Goal: Task Accomplishment & Management: Use online tool/utility

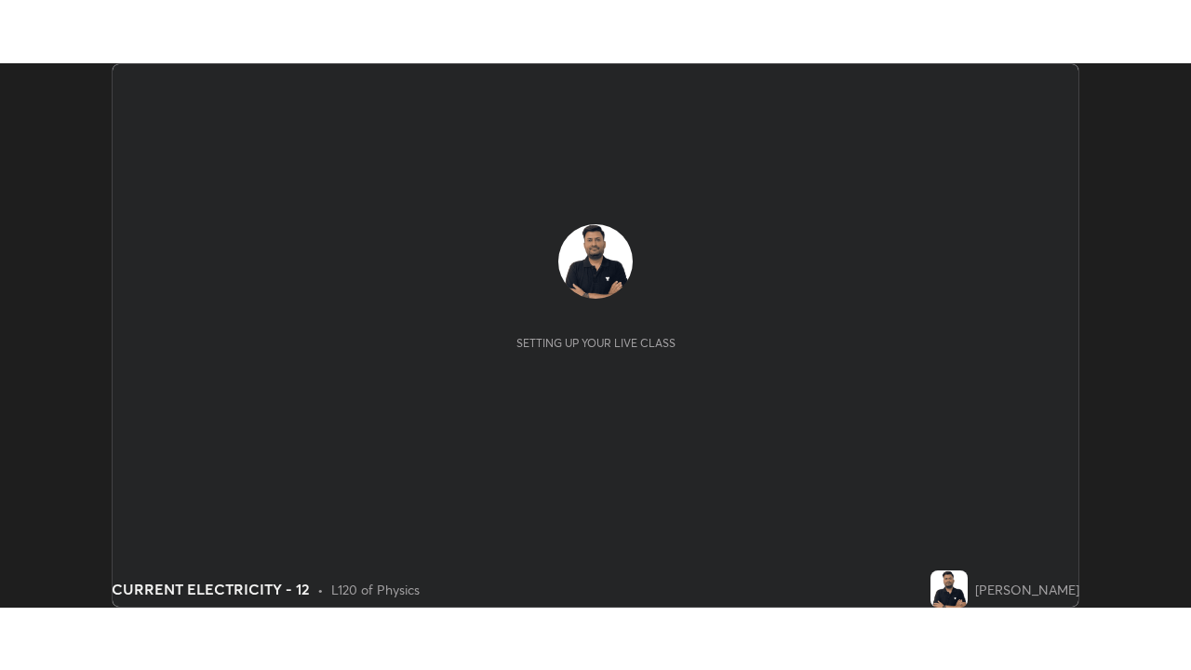
scroll to position [544, 1190]
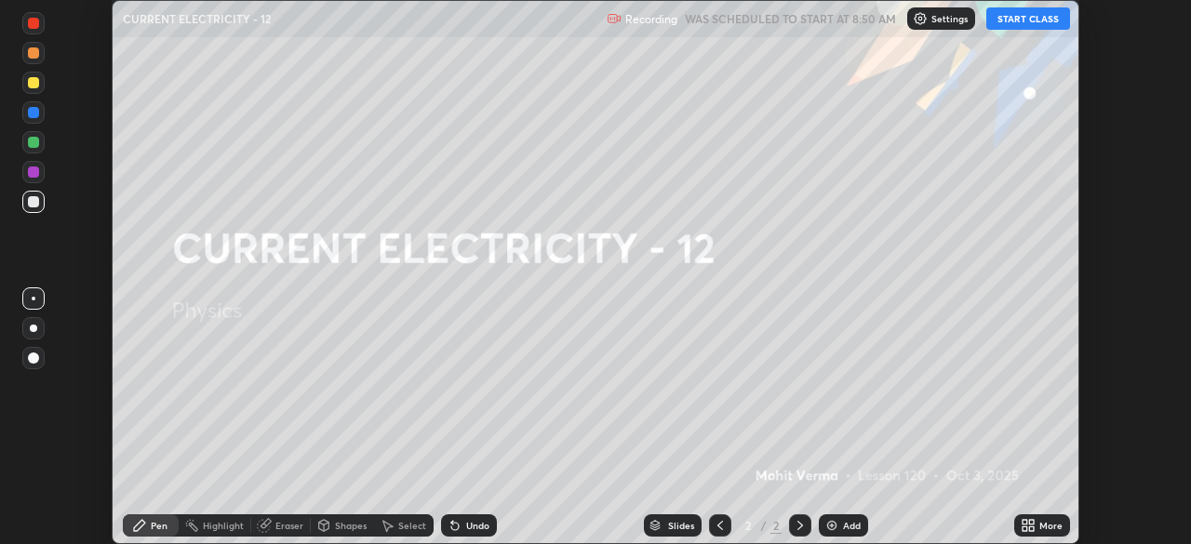
click at [1027, 21] on button "START CLASS" at bounding box center [1028, 18] width 84 height 22
click at [1037, 526] on div "More" at bounding box center [1042, 525] width 56 height 22
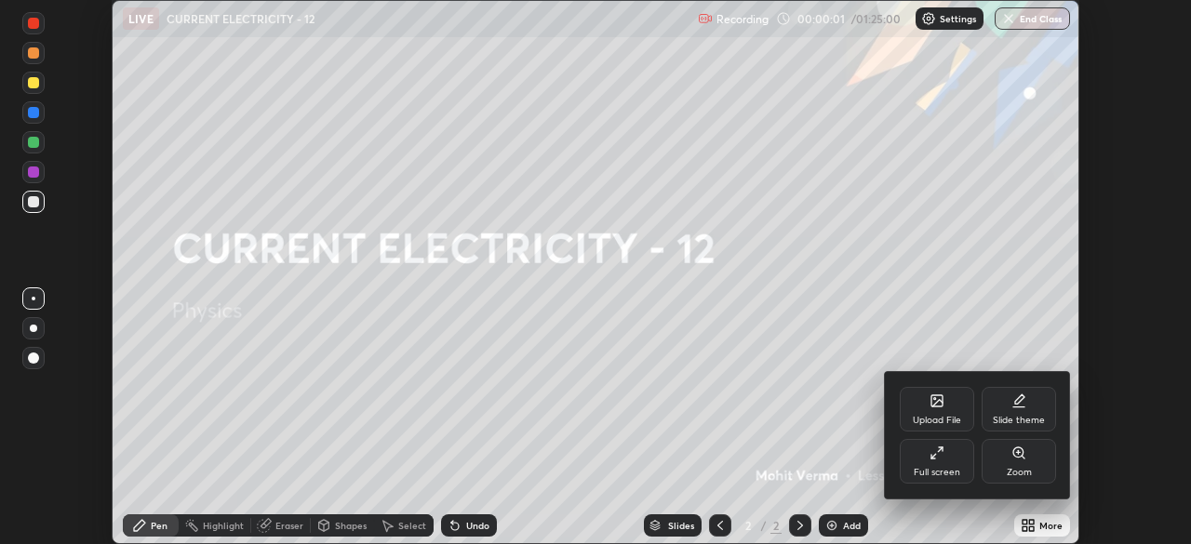
click at [944, 468] on div "Full screen" at bounding box center [936, 472] width 47 height 9
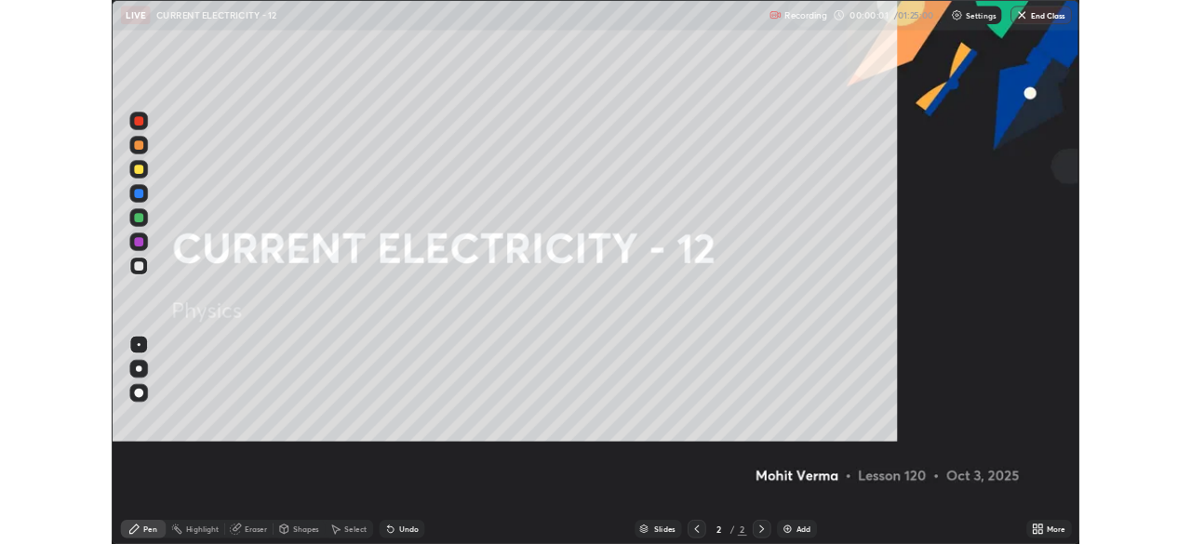
scroll to position [670, 1191]
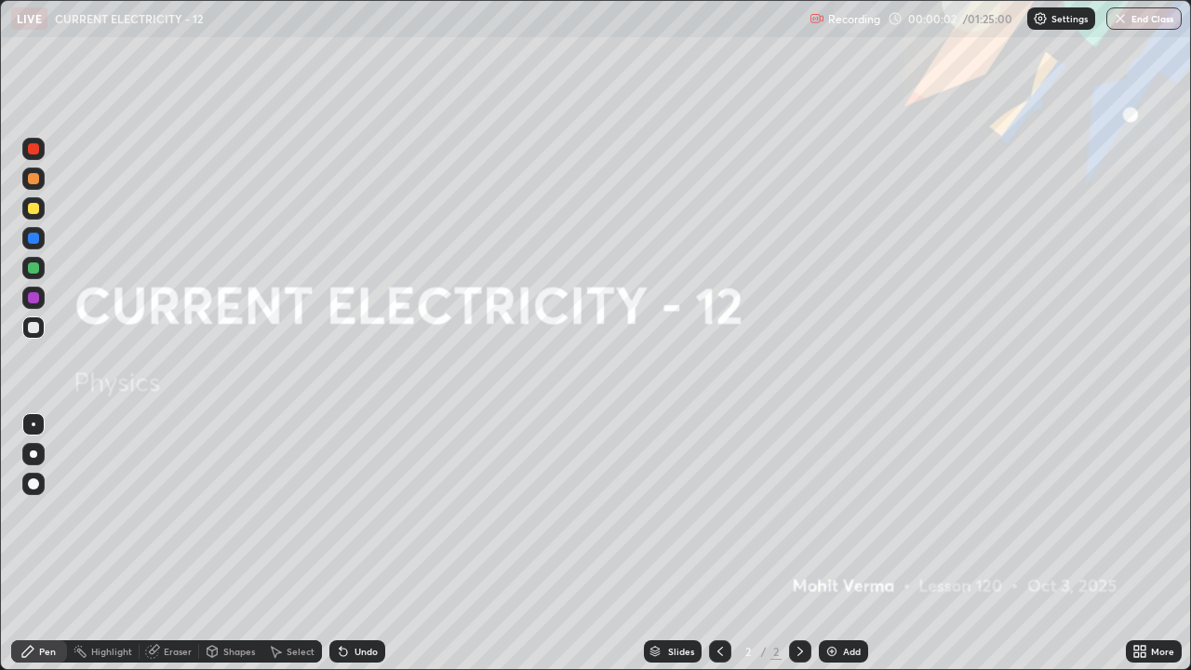
click at [847, 543] on div "Add" at bounding box center [843, 651] width 49 height 22
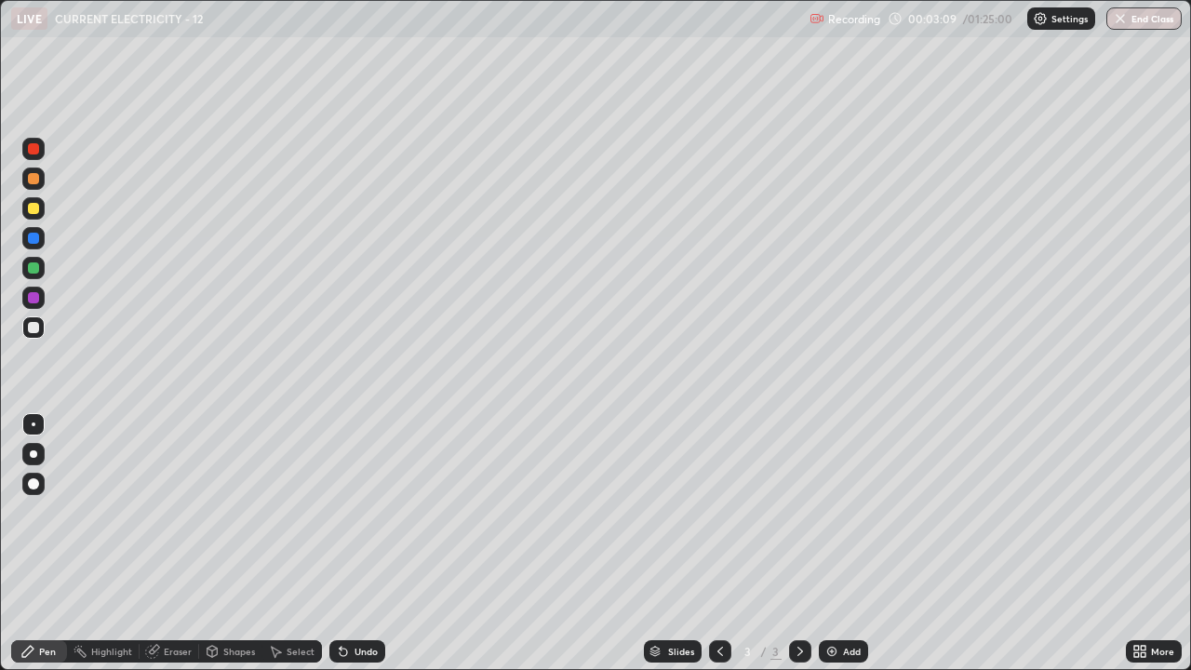
click at [365, 543] on div "Undo" at bounding box center [365, 650] width 23 height 9
click at [359, 543] on div "Undo" at bounding box center [357, 651] width 56 height 22
click at [362, 543] on div "Undo" at bounding box center [365, 650] width 23 height 9
click at [177, 543] on div "Eraser" at bounding box center [170, 651] width 60 height 22
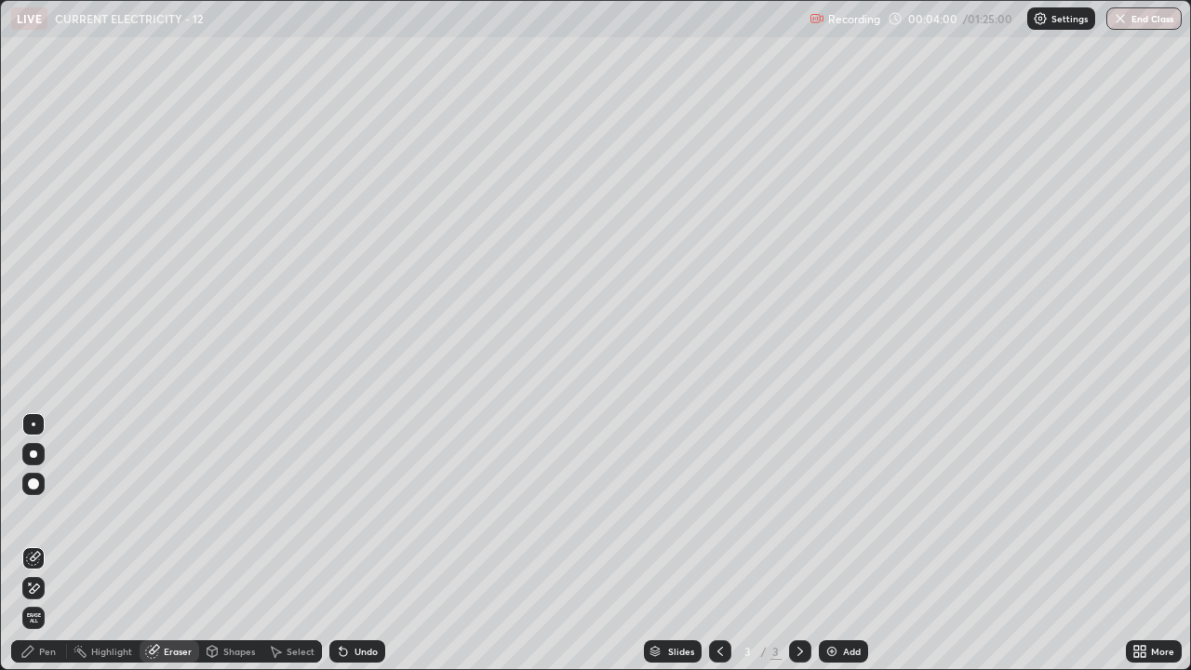
click at [40, 543] on icon at bounding box center [33, 588] width 15 height 16
click at [22, 543] on icon at bounding box center [27, 651] width 11 height 11
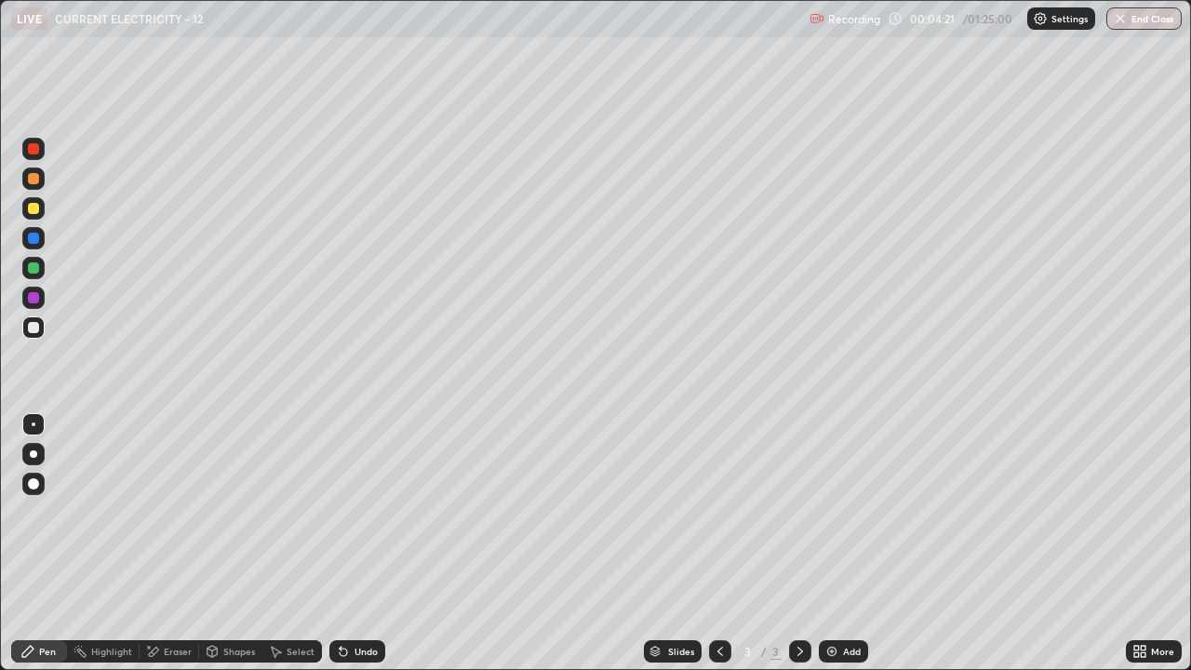
click at [31, 203] on div at bounding box center [33, 208] width 11 height 11
click at [30, 332] on div at bounding box center [33, 327] width 11 height 11
click at [33, 210] on div at bounding box center [33, 208] width 11 height 11
click at [514, 543] on div "Slides 3 / 3 Add" at bounding box center [755, 651] width 740 height 37
click at [26, 335] on div at bounding box center [33, 327] width 22 height 22
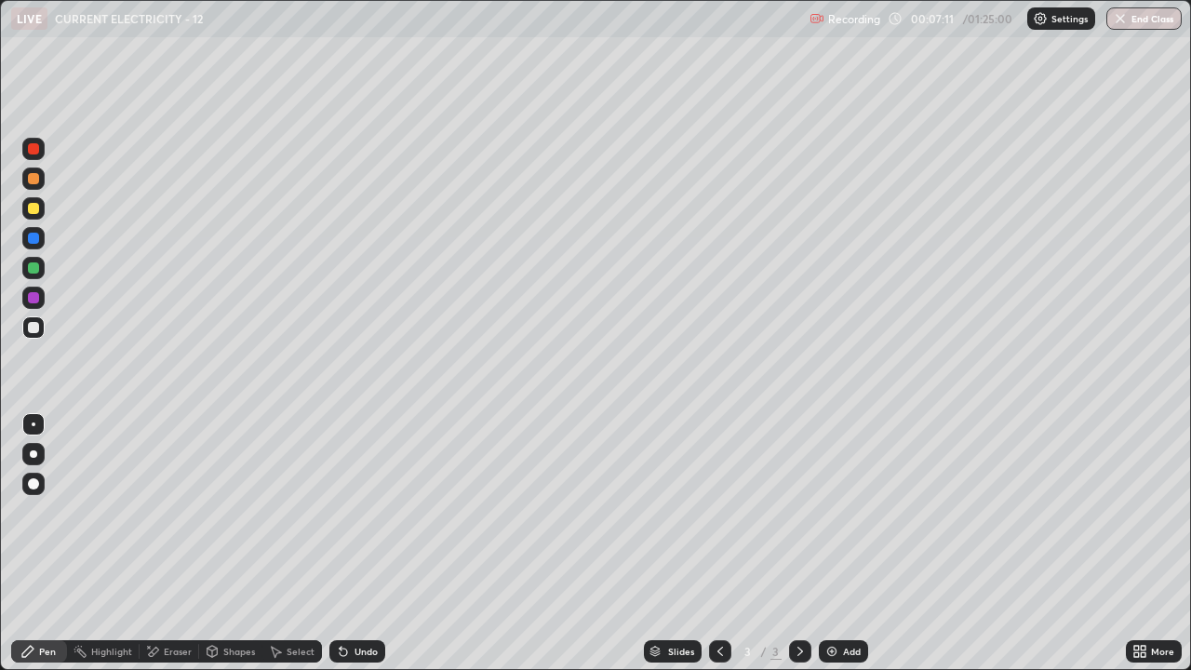
click at [38, 207] on div at bounding box center [33, 208] width 11 height 11
click at [32, 328] on div at bounding box center [33, 327] width 11 height 11
click at [32, 212] on div at bounding box center [33, 208] width 11 height 11
click at [26, 326] on div at bounding box center [33, 327] width 22 height 22
click at [30, 243] on div at bounding box center [33, 238] width 11 height 11
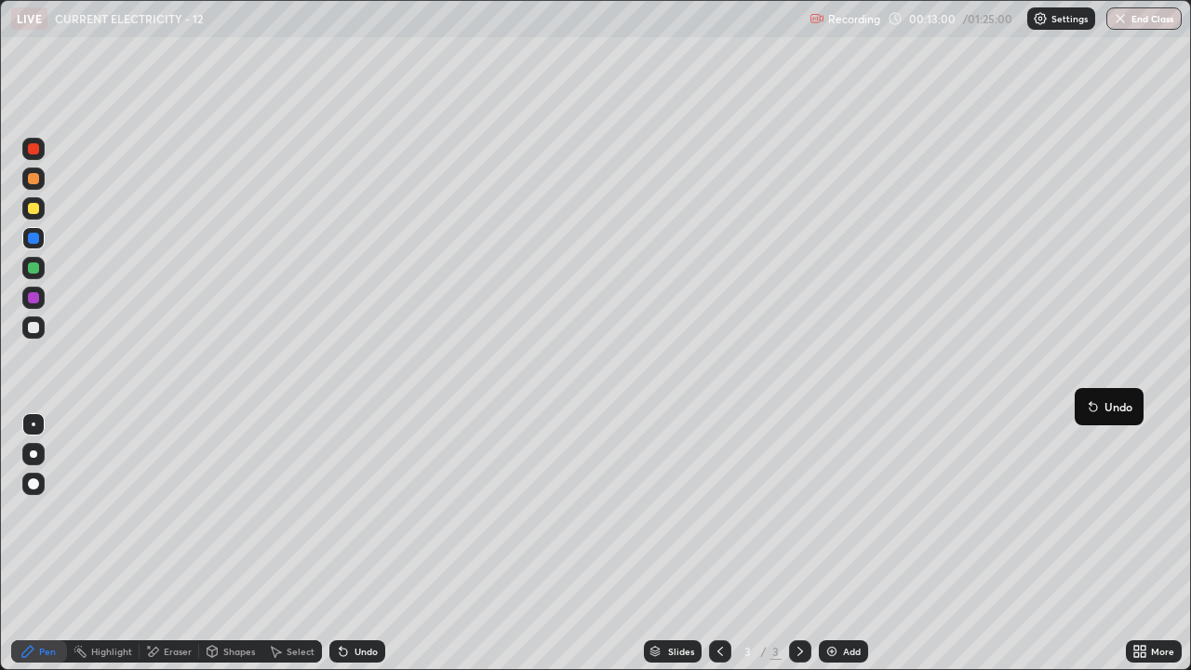
click at [35, 206] on div at bounding box center [33, 208] width 11 height 11
click at [355, 543] on div "Undo" at bounding box center [365, 650] width 23 height 9
click at [357, 543] on div "Undo" at bounding box center [365, 650] width 23 height 9
click at [360, 543] on div "Undo" at bounding box center [365, 650] width 23 height 9
click at [362, 543] on div "Undo" at bounding box center [365, 650] width 23 height 9
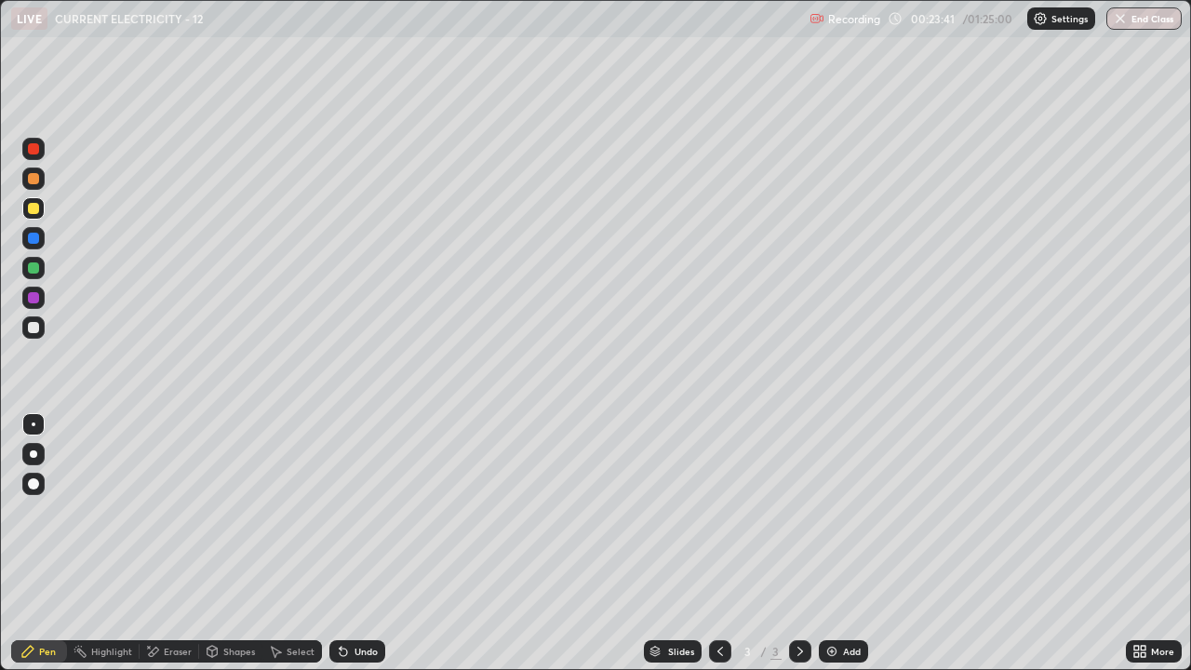
click at [840, 543] on div "Add" at bounding box center [843, 651] width 49 height 22
click at [40, 330] on div at bounding box center [33, 327] width 22 height 22
click at [175, 543] on div "Eraser" at bounding box center [178, 650] width 28 height 9
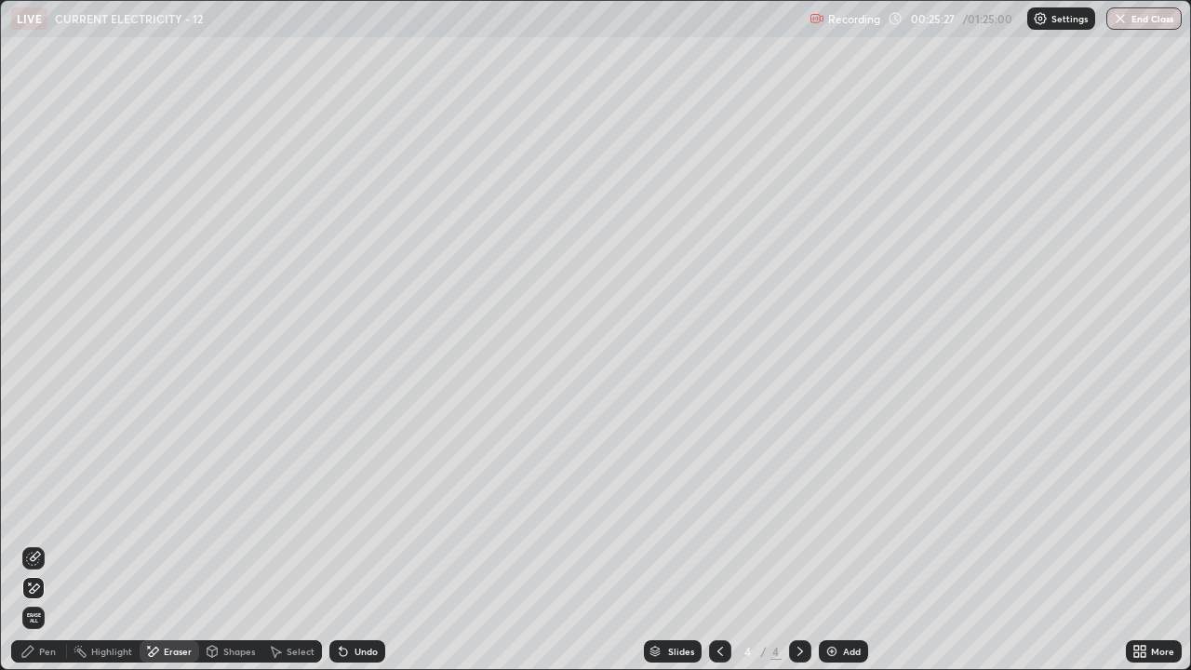
click at [55, 543] on div "Pen" at bounding box center [39, 651] width 56 height 22
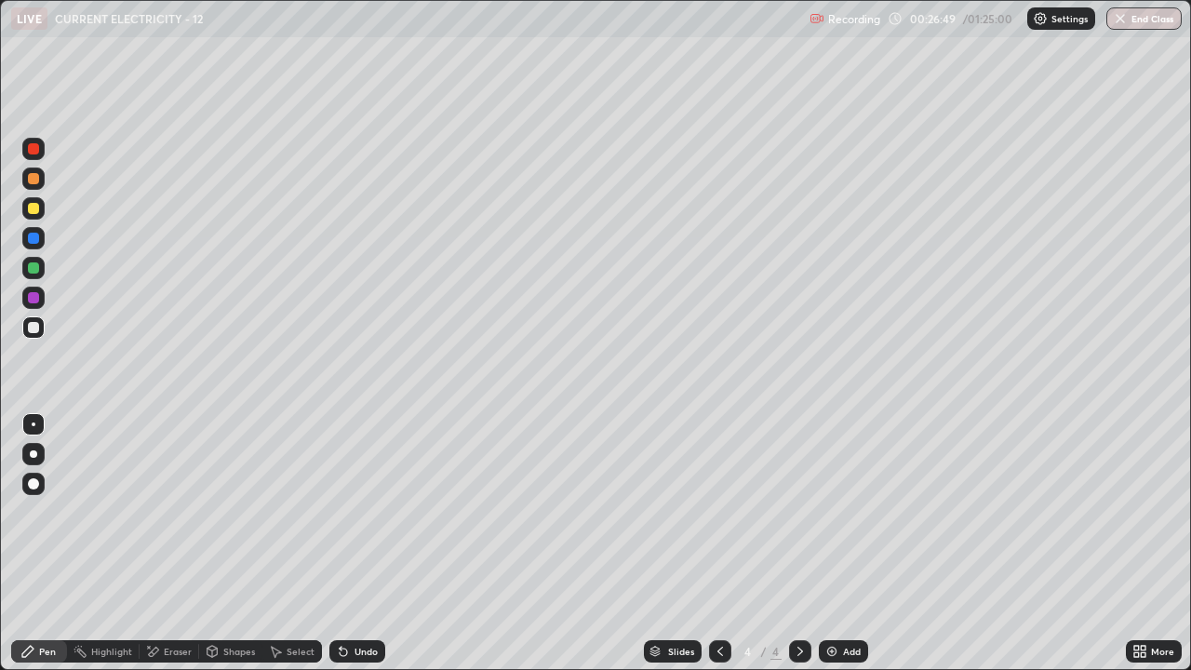
click at [839, 543] on div "Add" at bounding box center [843, 651] width 49 height 22
click at [169, 543] on div "Eraser" at bounding box center [178, 650] width 28 height 9
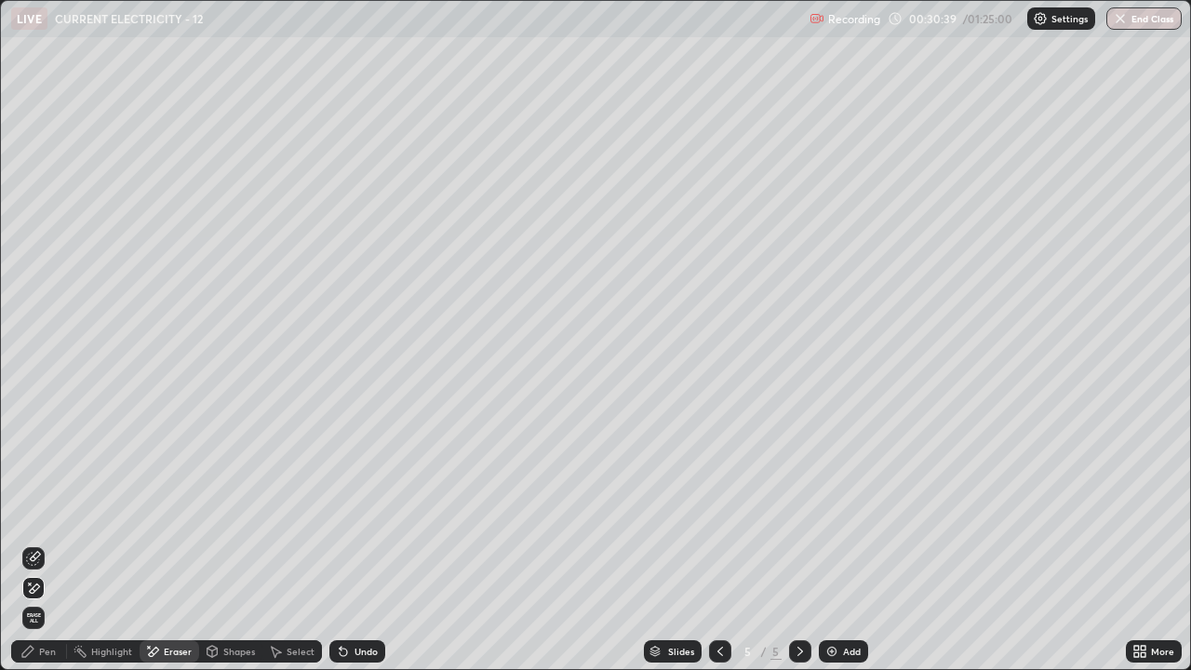
click at [37, 543] on div "Pen" at bounding box center [39, 651] width 56 height 22
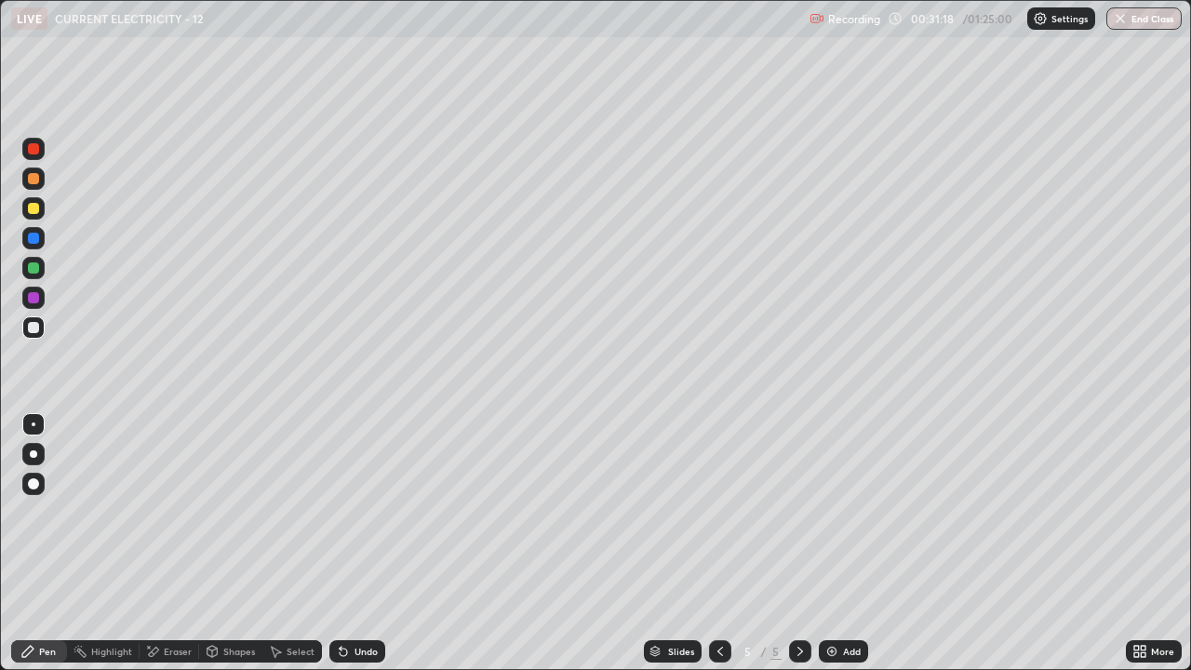
click at [358, 543] on div "Undo" at bounding box center [357, 651] width 56 height 22
click at [158, 543] on div "Eraser" at bounding box center [170, 651] width 60 height 22
click at [164, 543] on div "Eraser" at bounding box center [170, 651] width 60 height 22
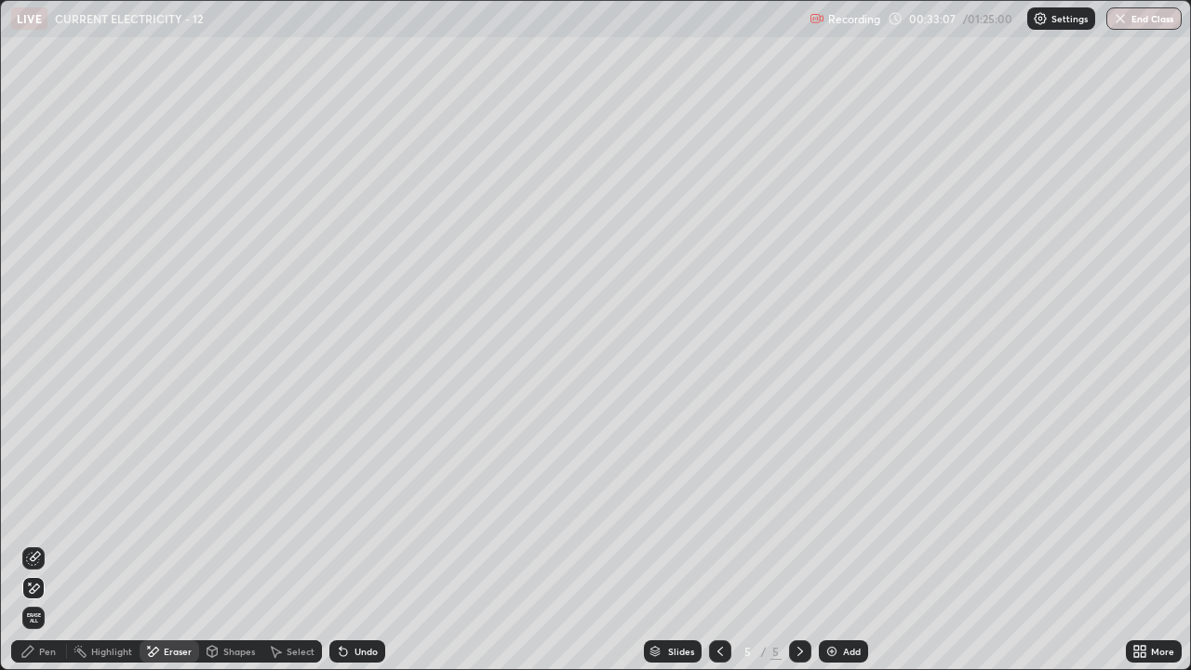
click at [363, 543] on div "Undo" at bounding box center [357, 651] width 56 height 22
click at [353, 543] on div "Undo" at bounding box center [357, 651] width 56 height 22
click at [347, 543] on div "Undo" at bounding box center [357, 651] width 56 height 22
click at [52, 543] on div "Pen" at bounding box center [39, 651] width 56 height 22
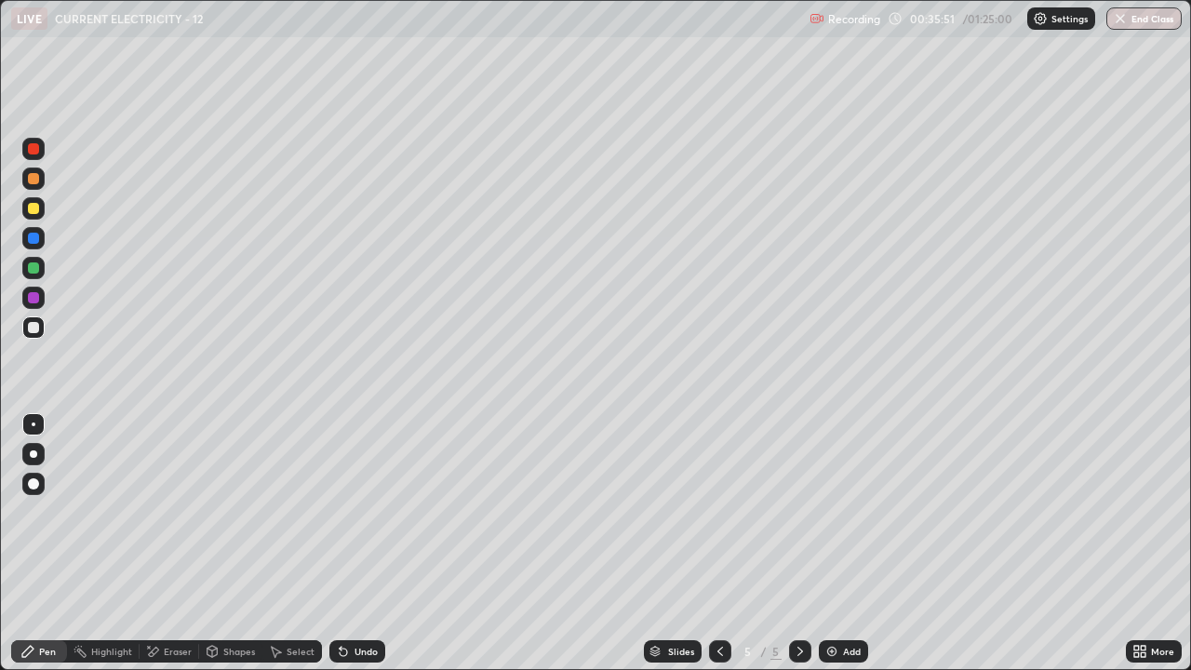
click at [162, 543] on div "Eraser" at bounding box center [170, 651] width 60 height 22
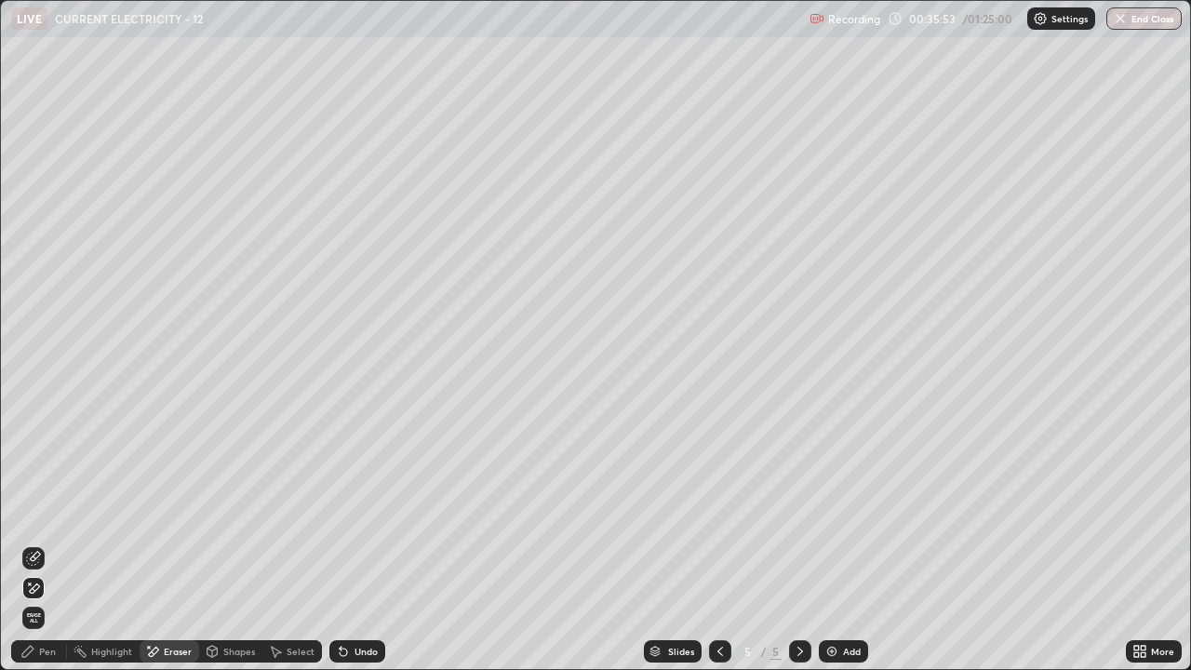
click at [41, 543] on div "Pen" at bounding box center [39, 651] width 56 height 22
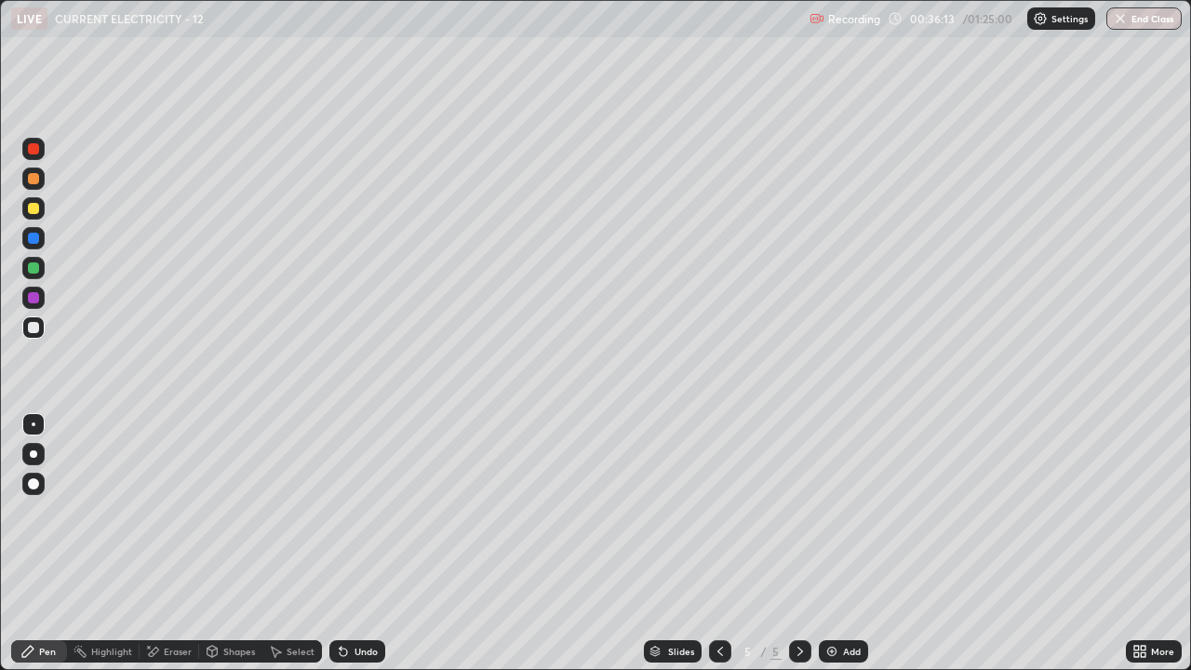
click at [830, 543] on div "Add" at bounding box center [843, 651] width 49 height 22
click at [160, 543] on div "Eraser" at bounding box center [170, 651] width 60 height 22
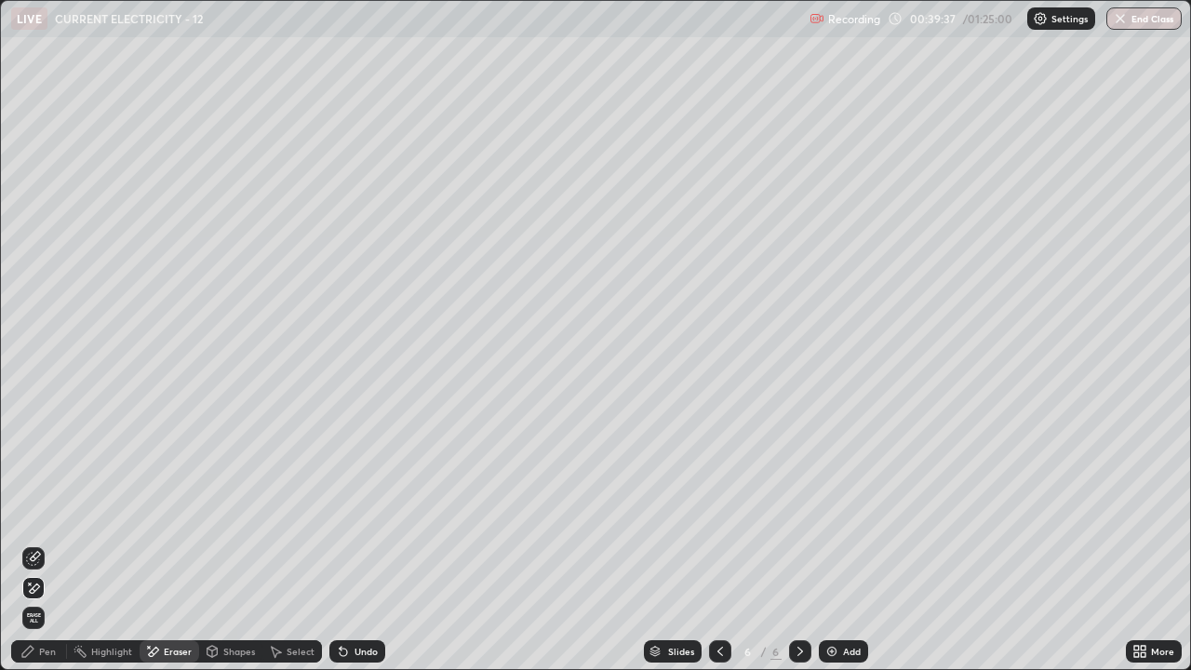
click at [21, 543] on div "Pen" at bounding box center [39, 651] width 56 height 22
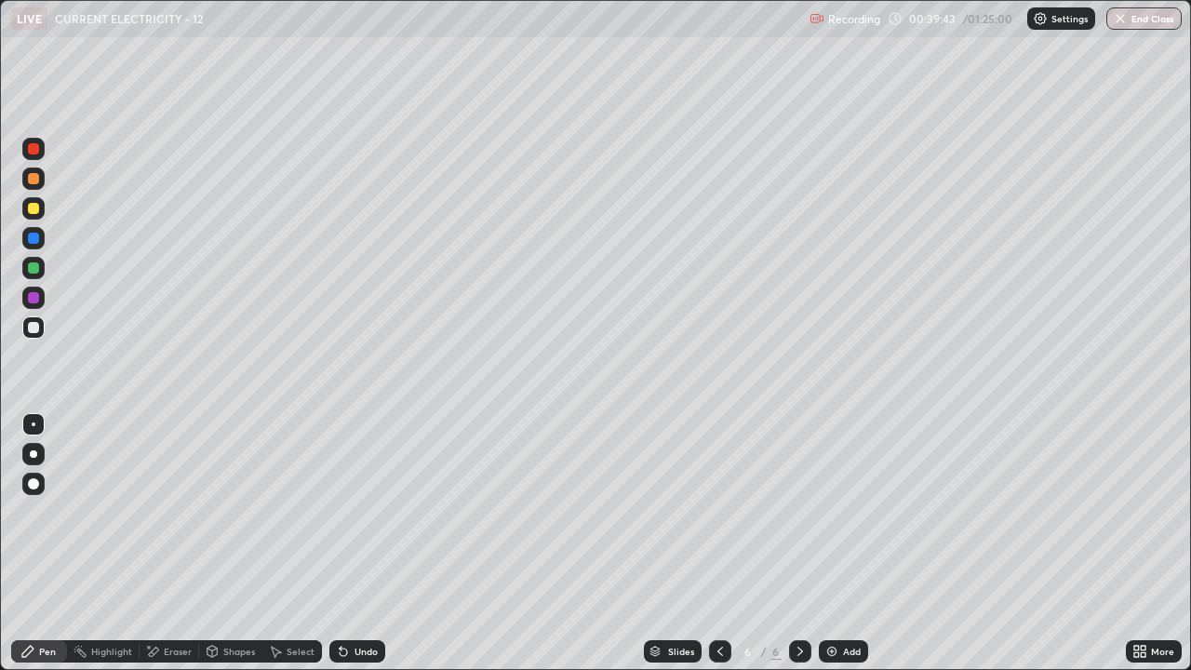
click at [355, 543] on div "Undo" at bounding box center [357, 651] width 56 height 22
click at [366, 543] on div "Undo" at bounding box center [365, 650] width 23 height 9
click at [354, 543] on div "Undo" at bounding box center [365, 650] width 23 height 9
click at [350, 543] on div "Undo" at bounding box center [357, 651] width 56 height 22
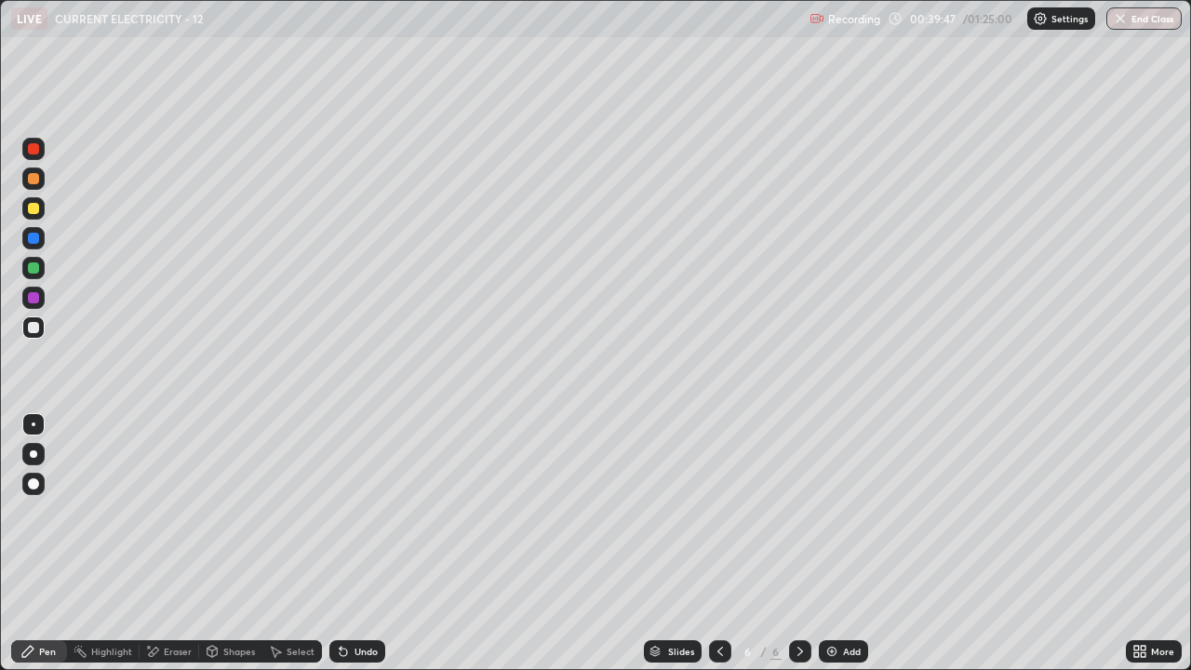
click at [354, 543] on div "Undo" at bounding box center [365, 650] width 23 height 9
click at [847, 543] on div "Add" at bounding box center [843, 651] width 49 height 22
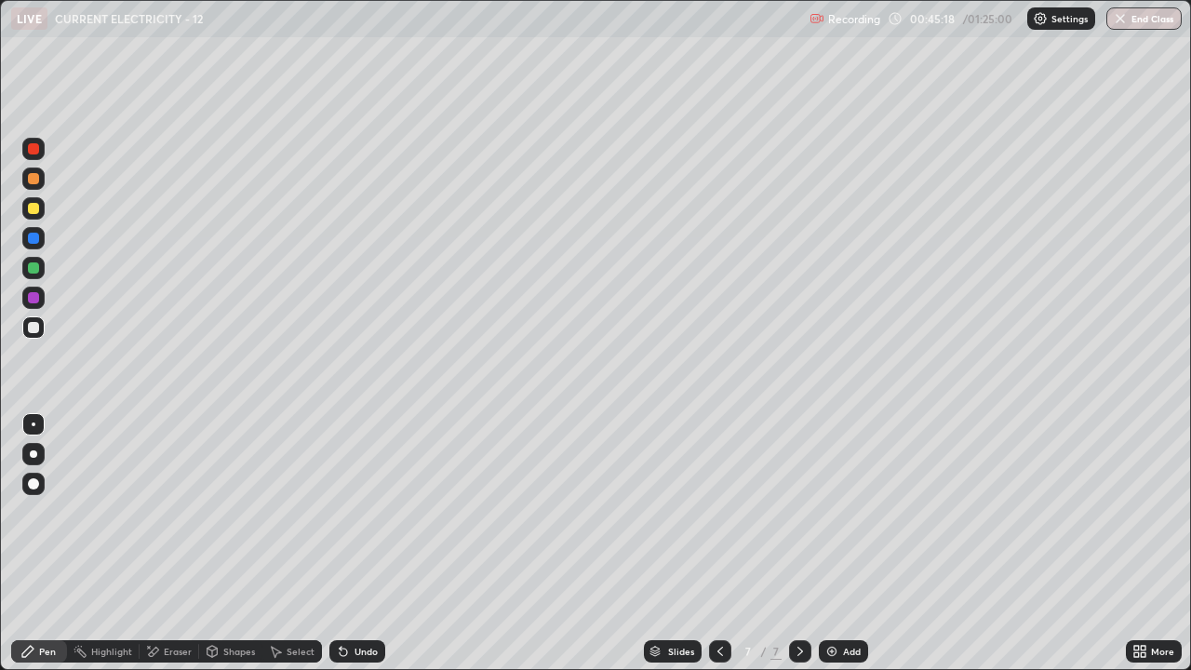
click at [843, 543] on div "Add" at bounding box center [852, 650] width 18 height 9
click at [164, 543] on div "Eraser" at bounding box center [178, 650] width 28 height 9
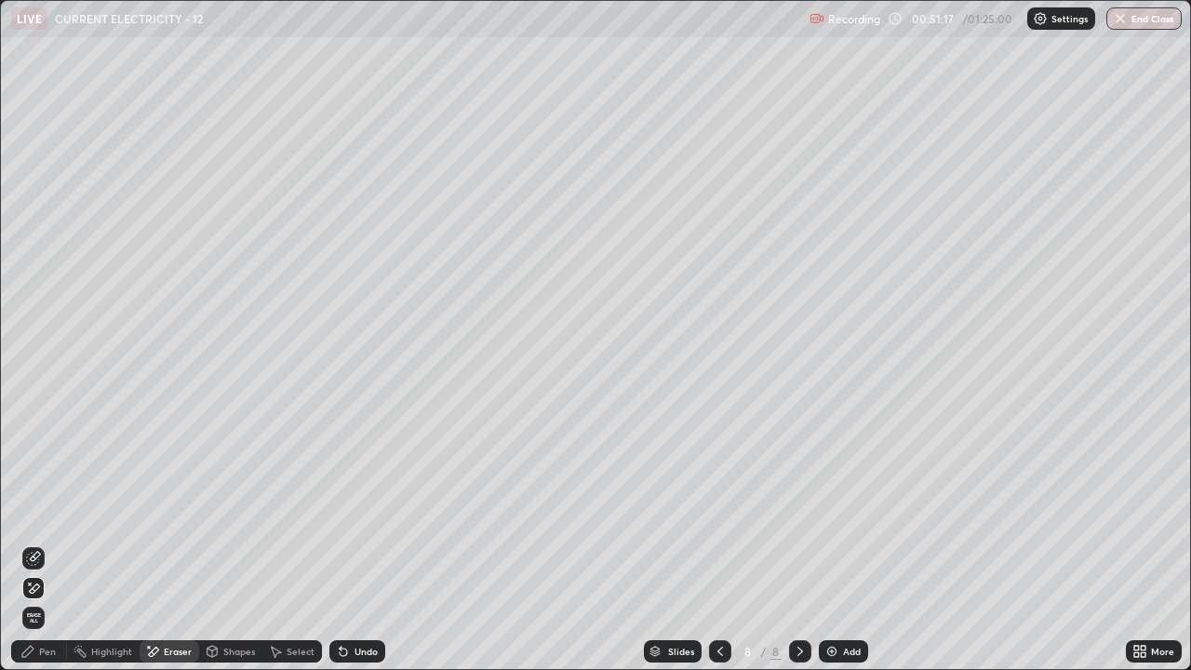
click at [354, 543] on div "Undo" at bounding box center [365, 650] width 23 height 9
click at [352, 543] on div "Undo" at bounding box center [357, 651] width 56 height 22
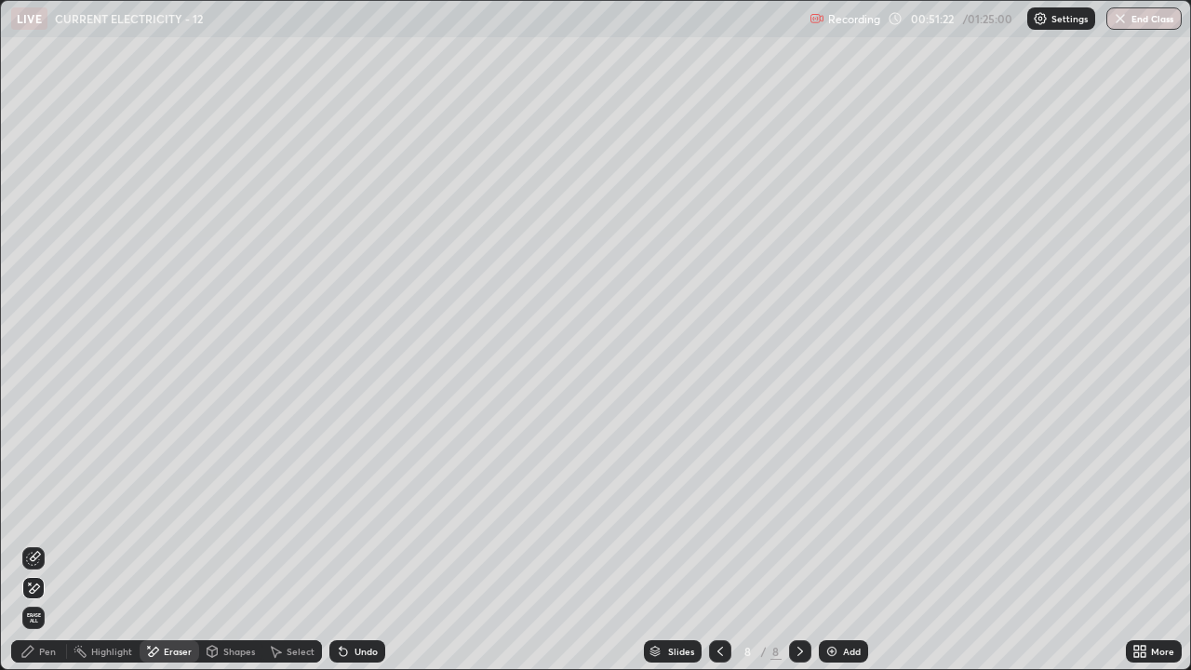
click at [46, 543] on div "Pen" at bounding box center [39, 651] width 56 height 22
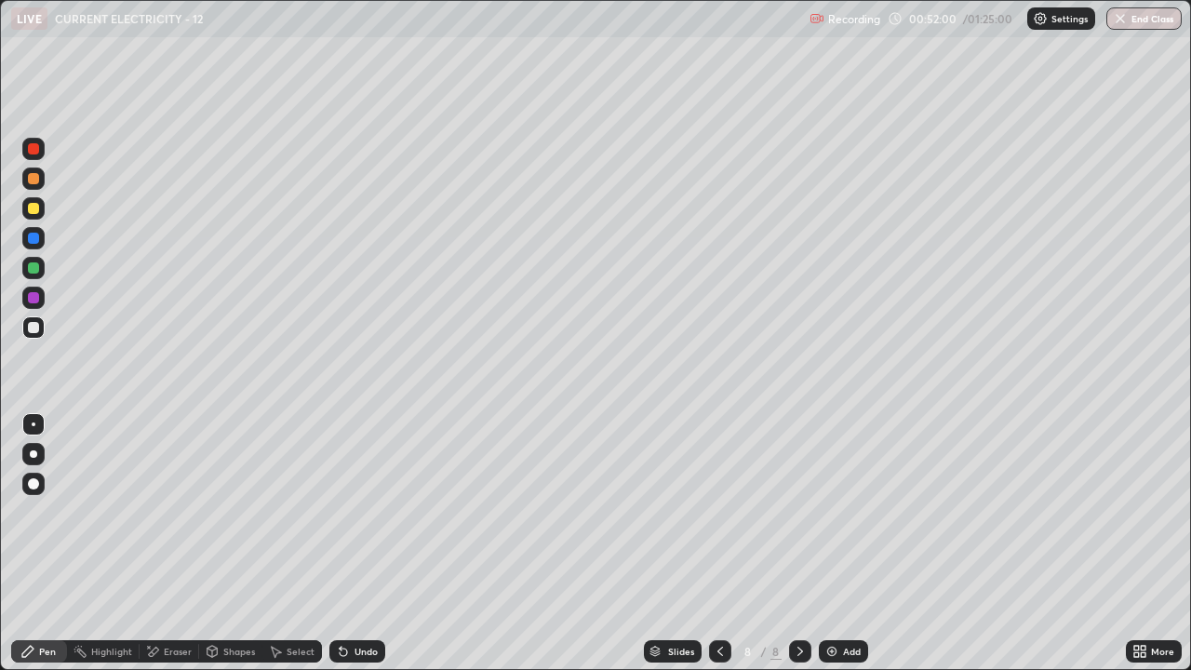
click at [164, 543] on div "Eraser" at bounding box center [170, 651] width 60 height 22
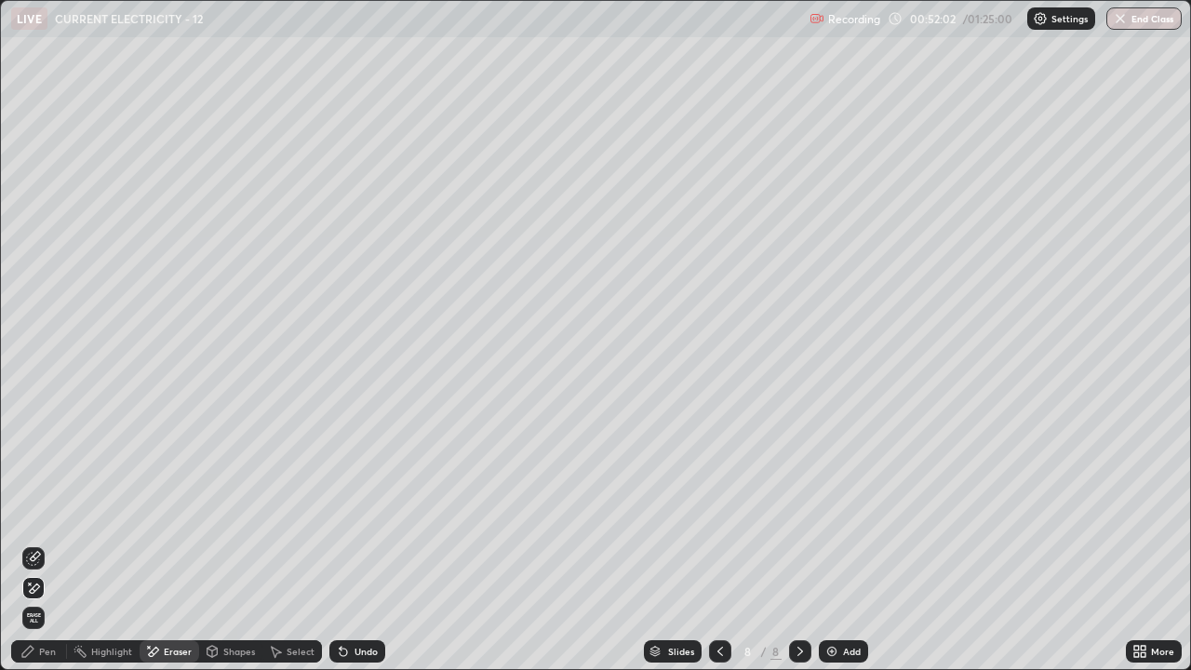
click at [42, 543] on div "Pen" at bounding box center [39, 651] width 56 height 22
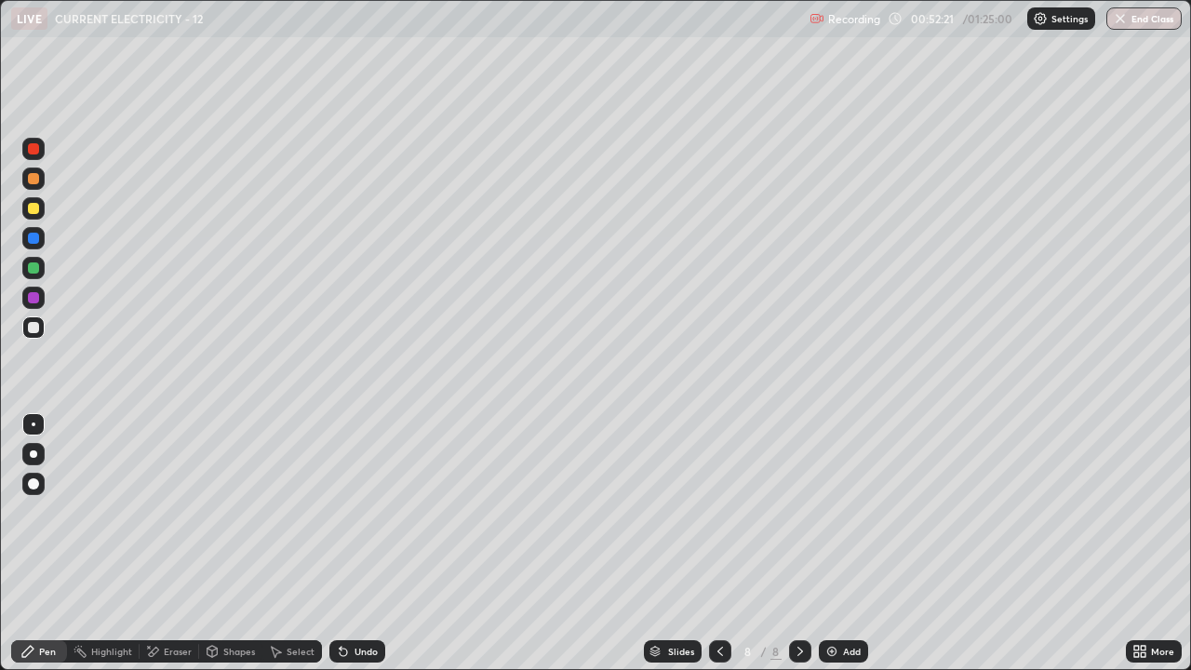
click at [162, 543] on div "Eraser" at bounding box center [170, 651] width 60 height 22
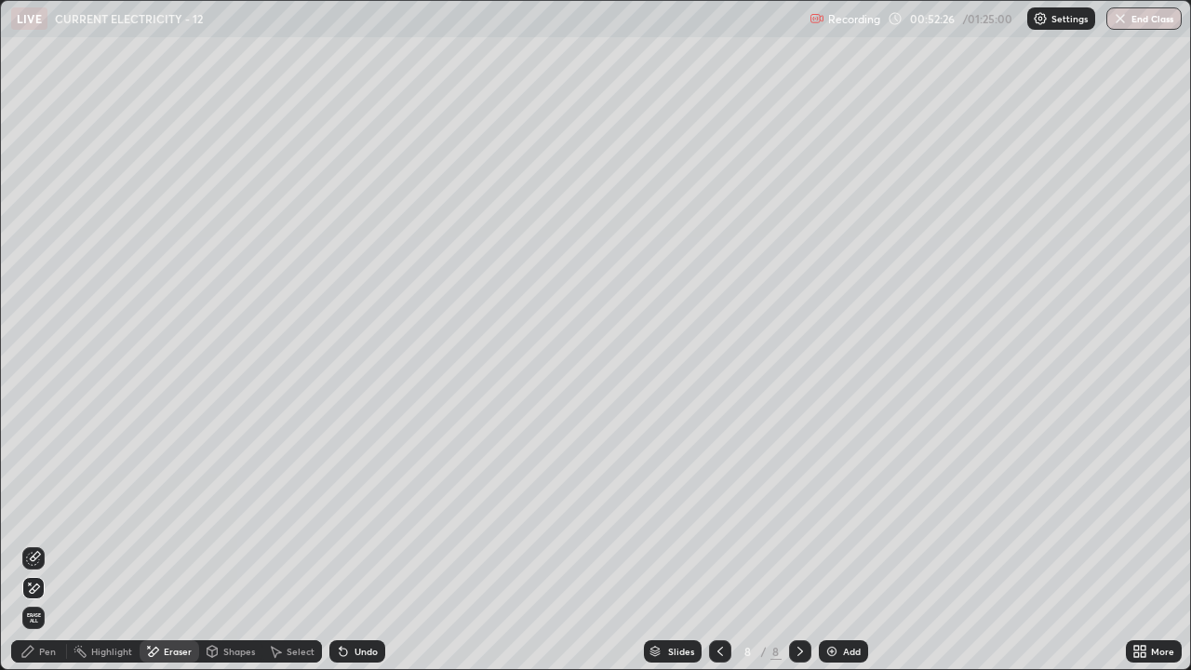
click at [47, 543] on div "Pen" at bounding box center [39, 651] width 56 height 22
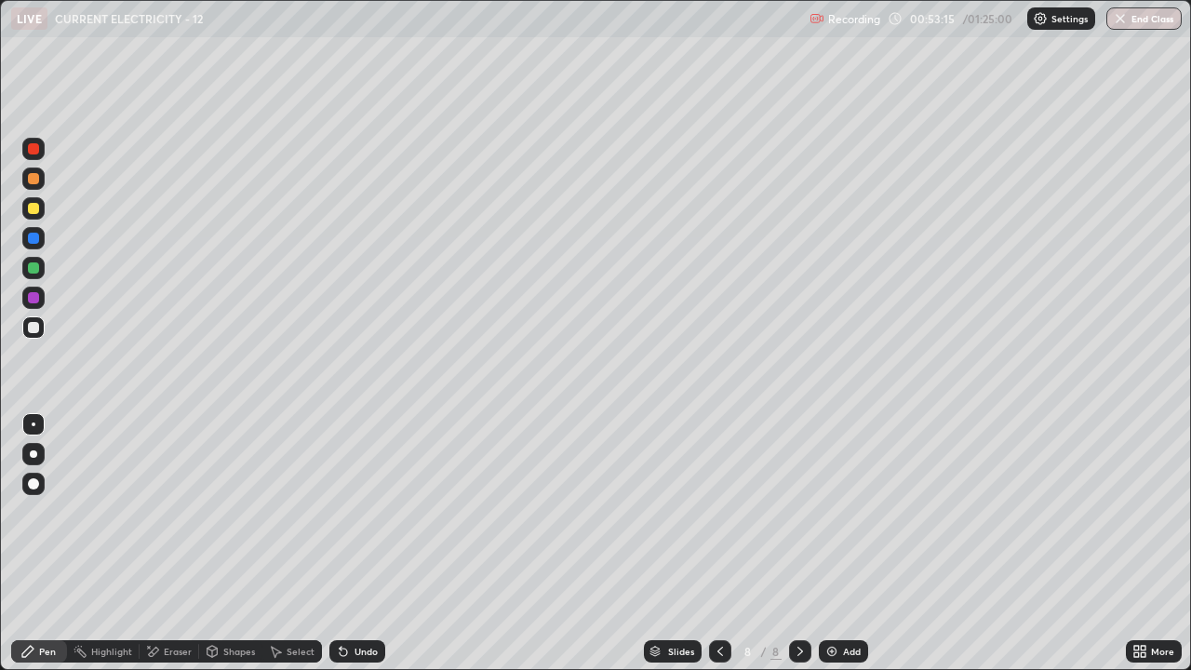
click at [378, 543] on div "Undo" at bounding box center [357, 651] width 56 height 22
click at [373, 543] on div "Undo" at bounding box center [365, 650] width 23 height 9
click at [371, 543] on div "Undo" at bounding box center [365, 650] width 23 height 9
click at [373, 543] on div "Undo" at bounding box center [365, 650] width 23 height 9
click at [372, 543] on div "Undo" at bounding box center [357, 651] width 56 height 22
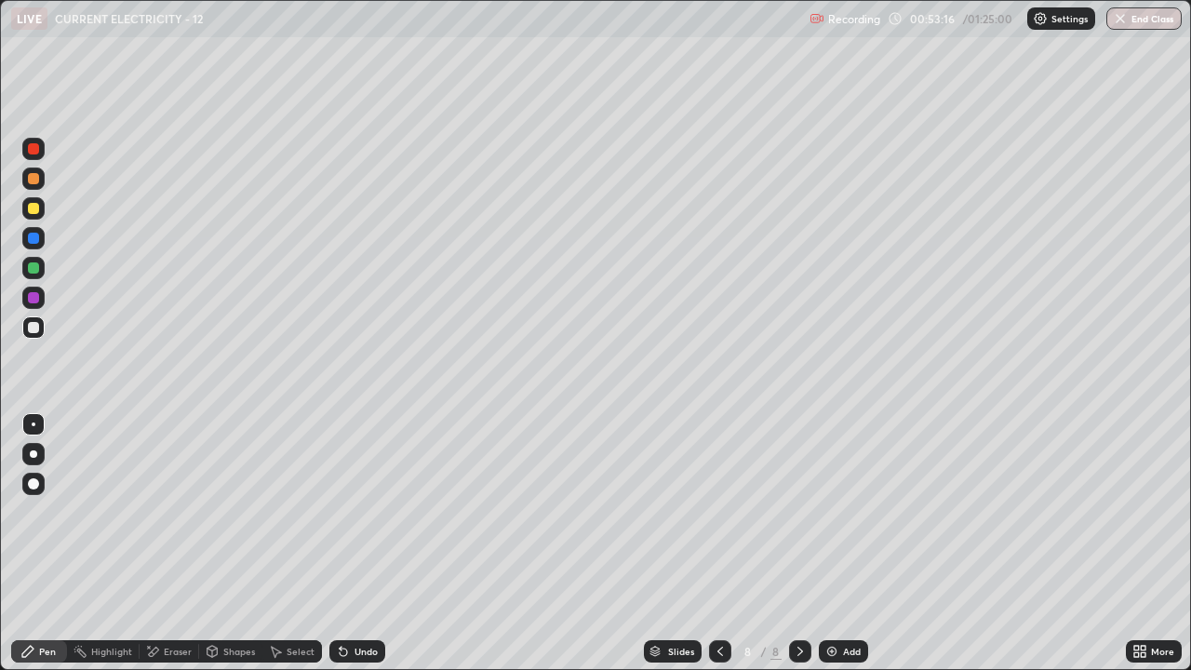
click at [370, 543] on div "Undo" at bounding box center [365, 650] width 23 height 9
click at [367, 543] on div "Undo" at bounding box center [357, 651] width 56 height 22
click at [366, 543] on div "Undo" at bounding box center [365, 650] width 23 height 9
click at [365, 543] on div "Undo" at bounding box center [365, 650] width 23 height 9
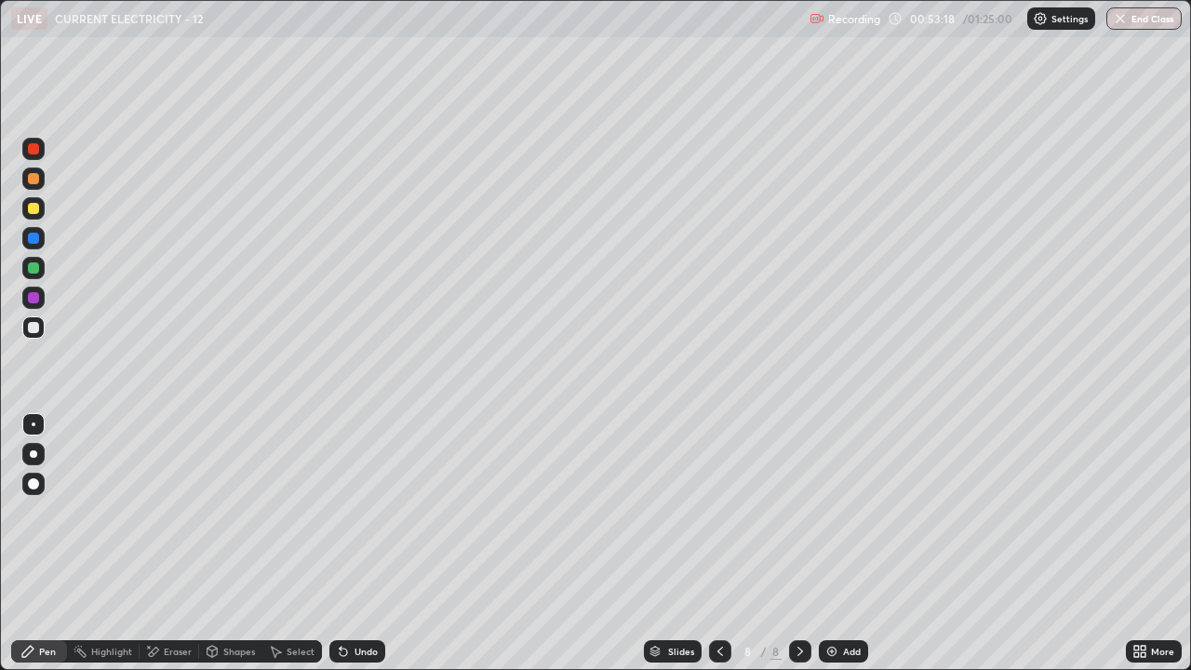
click at [366, 543] on div "Undo" at bounding box center [365, 650] width 23 height 9
click at [1079, 543] on div "Slides 8 / 8 Add" at bounding box center [755, 651] width 740 height 37
click at [171, 543] on div "Eraser" at bounding box center [170, 651] width 60 height 22
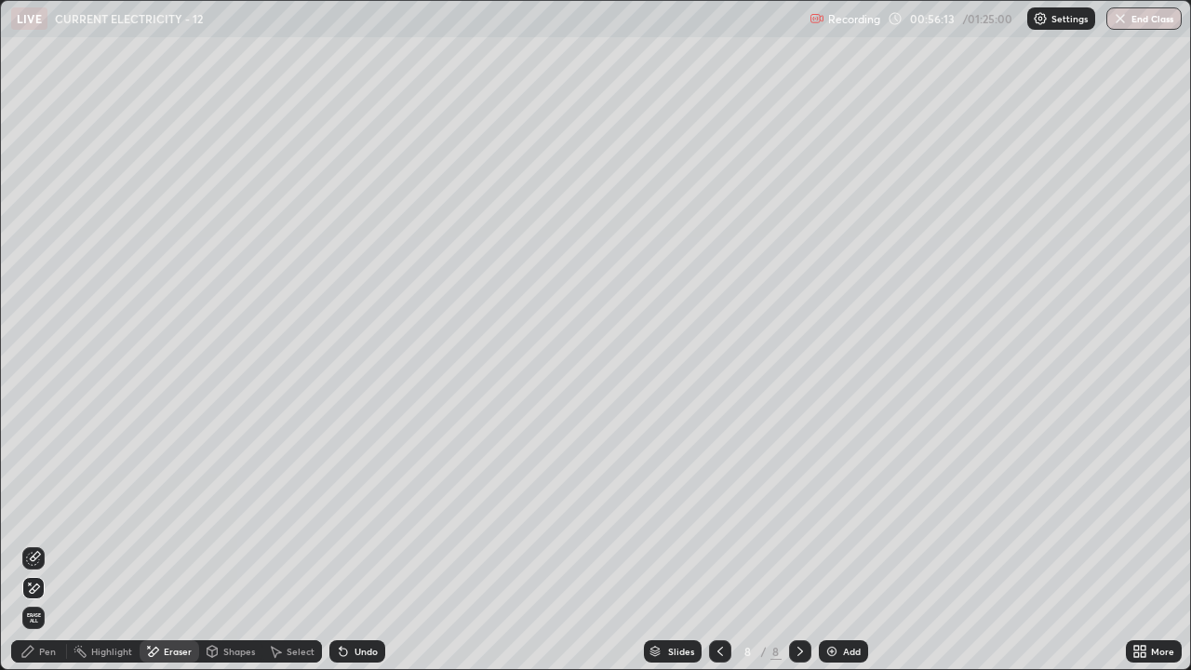
click at [63, 543] on div "Pen" at bounding box center [39, 651] width 56 height 22
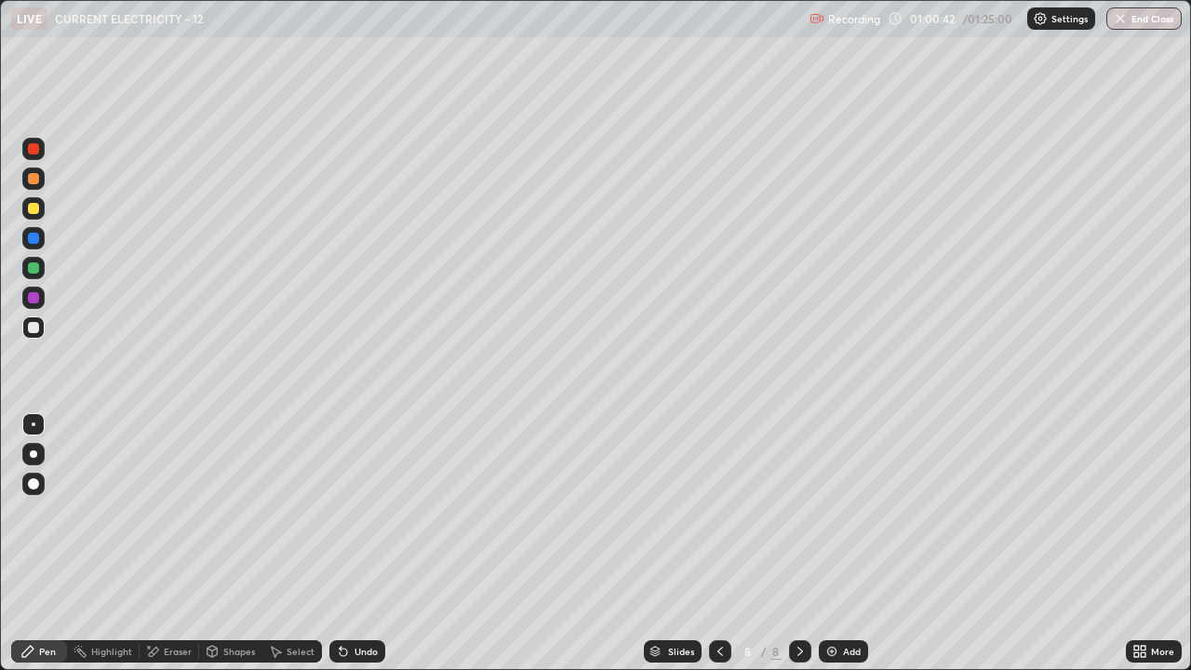
click at [164, 543] on div "Eraser" at bounding box center [178, 650] width 28 height 9
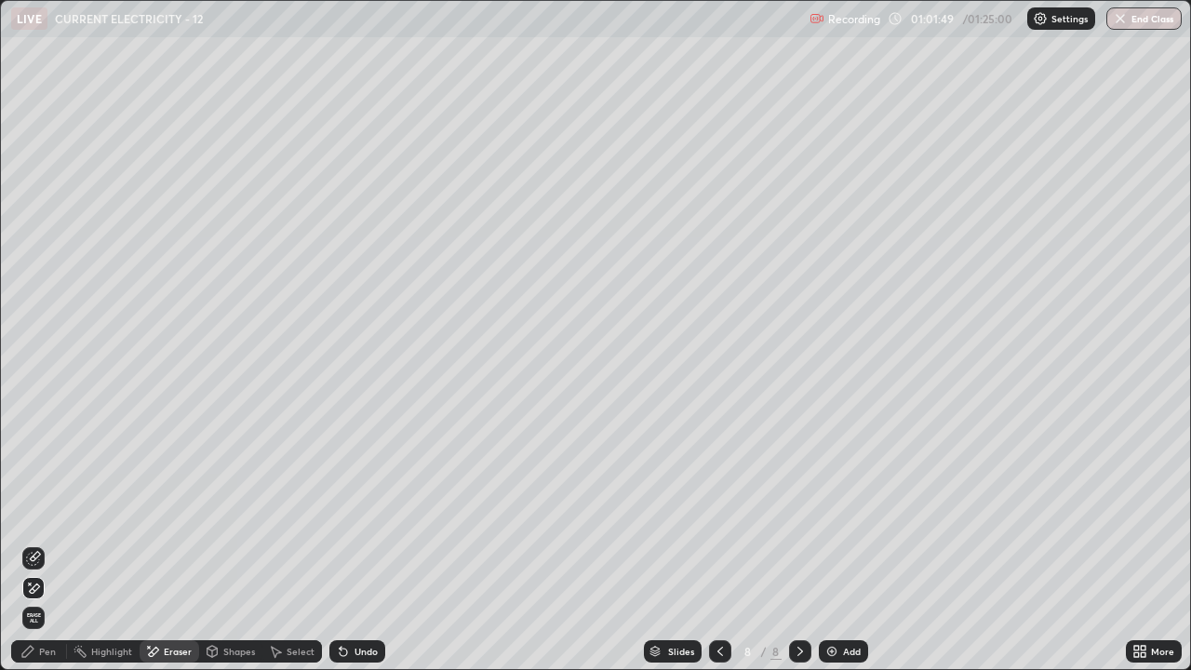
click at [35, 543] on div "Pen" at bounding box center [39, 651] width 56 height 22
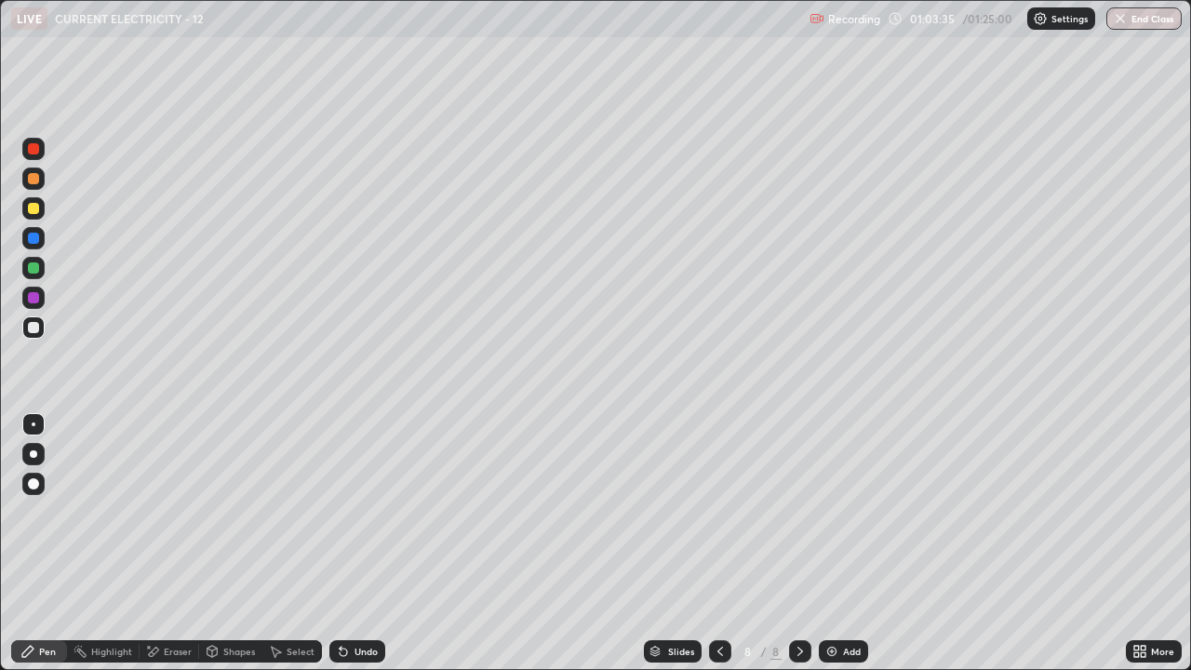
click at [826, 543] on img at bounding box center [831, 651] width 15 height 15
click at [718, 543] on icon at bounding box center [720, 651] width 15 height 15
click at [362, 543] on div "Undo" at bounding box center [365, 650] width 23 height 9
click at [32, 206] on div at bounding box center [33, 208] width 11 height 11
click at [797, 543] on icon at bounding box center [800, 651] width 15 height 15
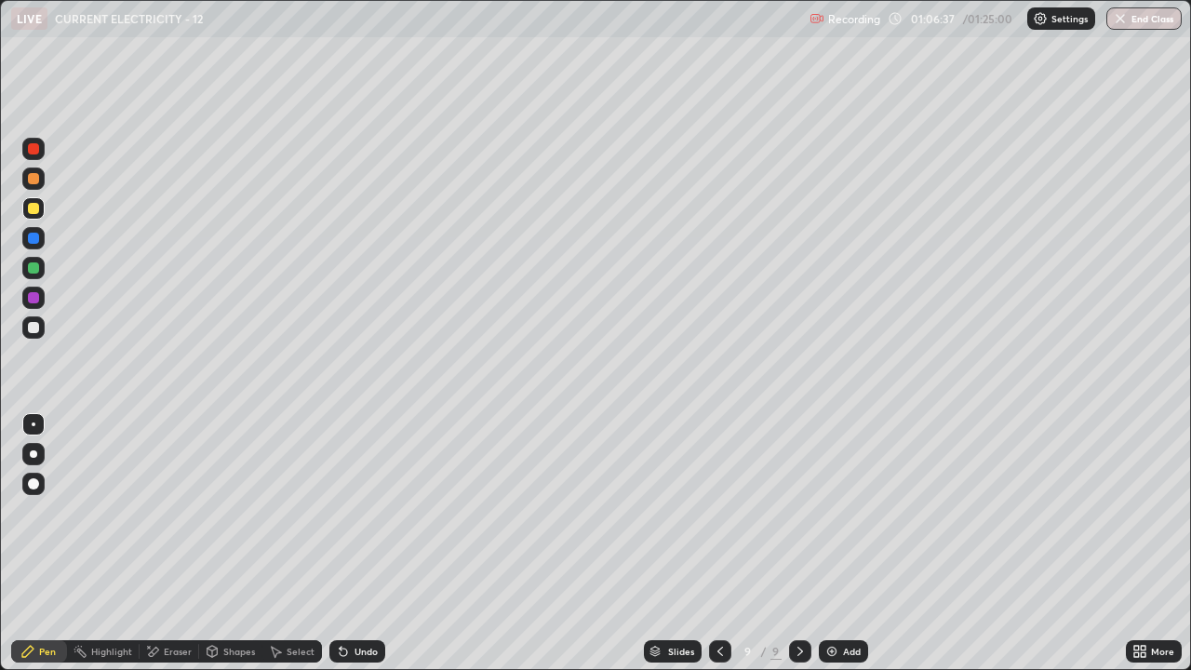
click at [718, 543] on icon at bounding box center [720, 651] width 15 height 15
click at [838, 543] on div "Add" at bounding box center [843, 651] width 49 height 22
click at [350, 543] on div "Undo" at bounding box center [357, 651] width 56 height 22
click at [355, 543] on div "Undo" at bounding box center [357, 651] width 56 height 22
click at [356, 543] on div "Undo" at bounding box center [357, 651] width 56 height 22
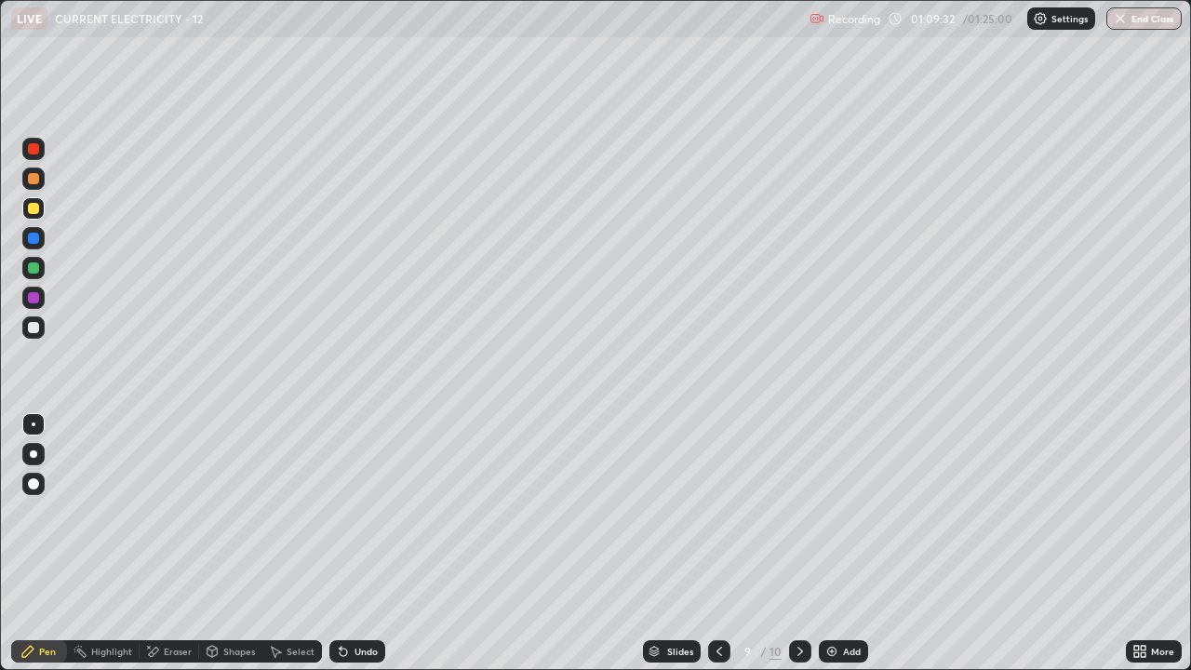
click at [354, 543] on div "Undo" at bounding box center [365, 650] width 23 height 9
click at [171, 543] on div "Eraser" at bounding box center [178, 650] width 28 height 9
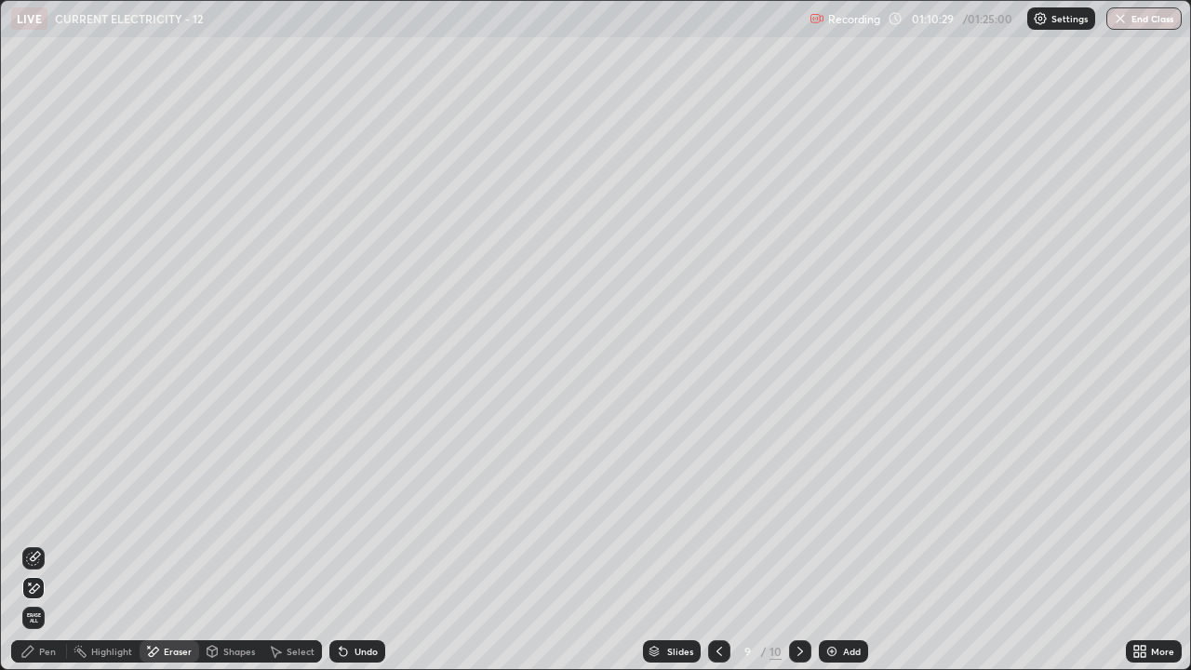
click at [51, 543] on div "Pen" at bounding box center [39, 651] width 56 height 22
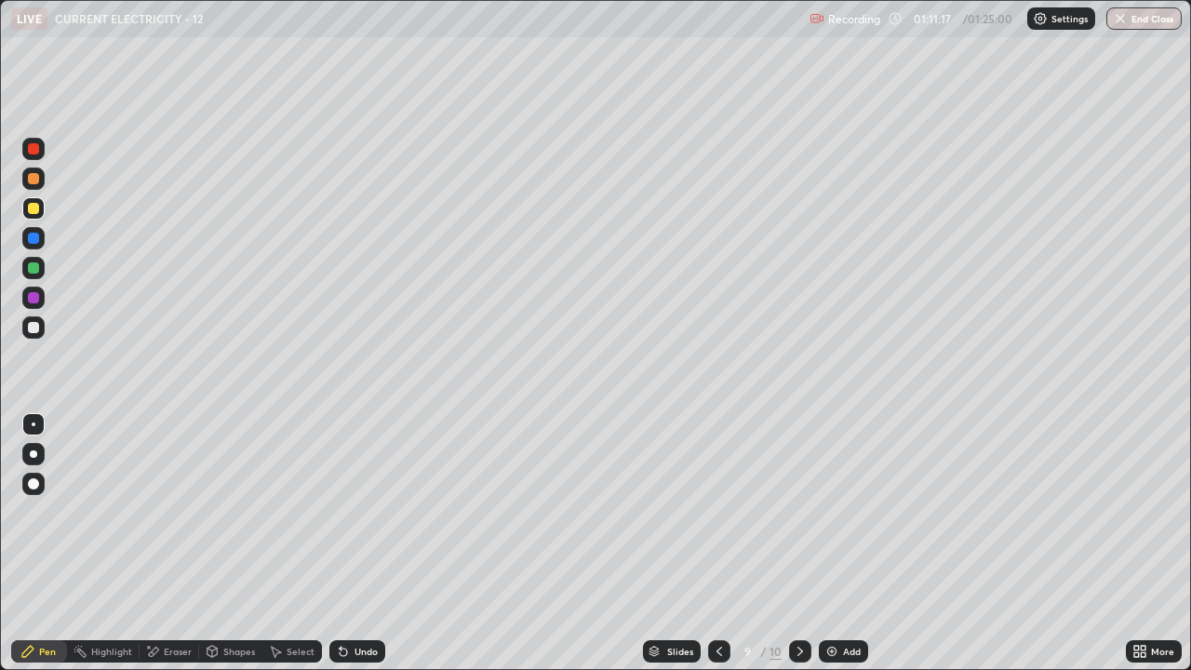
click at [31, 332] on div at bounding box center [33, 327] width 11 height 11
click at [842, 543] on div "Add" at bounding box center [843, 651] width 49 height 22
click at [355, 543] on div "Undo" at bounding box center [365, 650] width 23 height 9
click at [354, 543] on div "Undo" at bounding box center [365, 650] width 23 height 9
click at [347, 543] on div "Undo" at bounding box center [357, 651] width 56 height 22
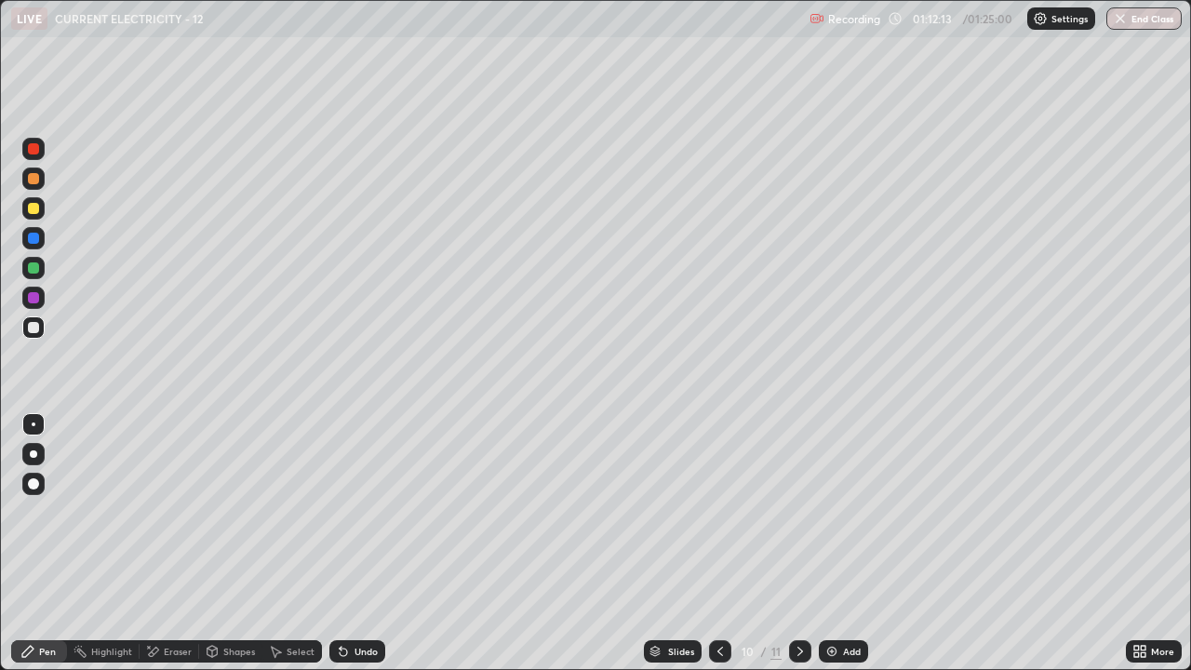
click at [350, 543] on div "Undo" at bounding box center [357, 651] width 56 height 22
click at [848, 543] on div "Add" at bounding box center [843, 651] width 49 height 22
click at [1136, 20] on button "End Class" at bounding box center [1143, 18] width 75 height 22
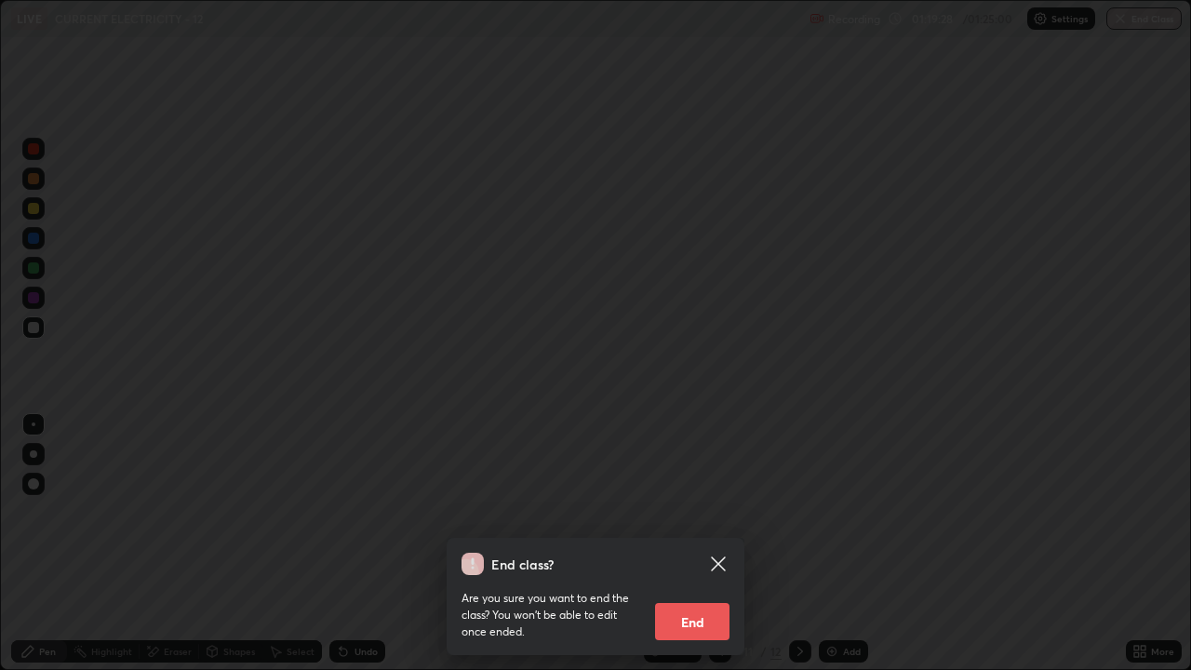
click at [697, 543] on button "End" at bounding box center [692, 621] width 74 height 37
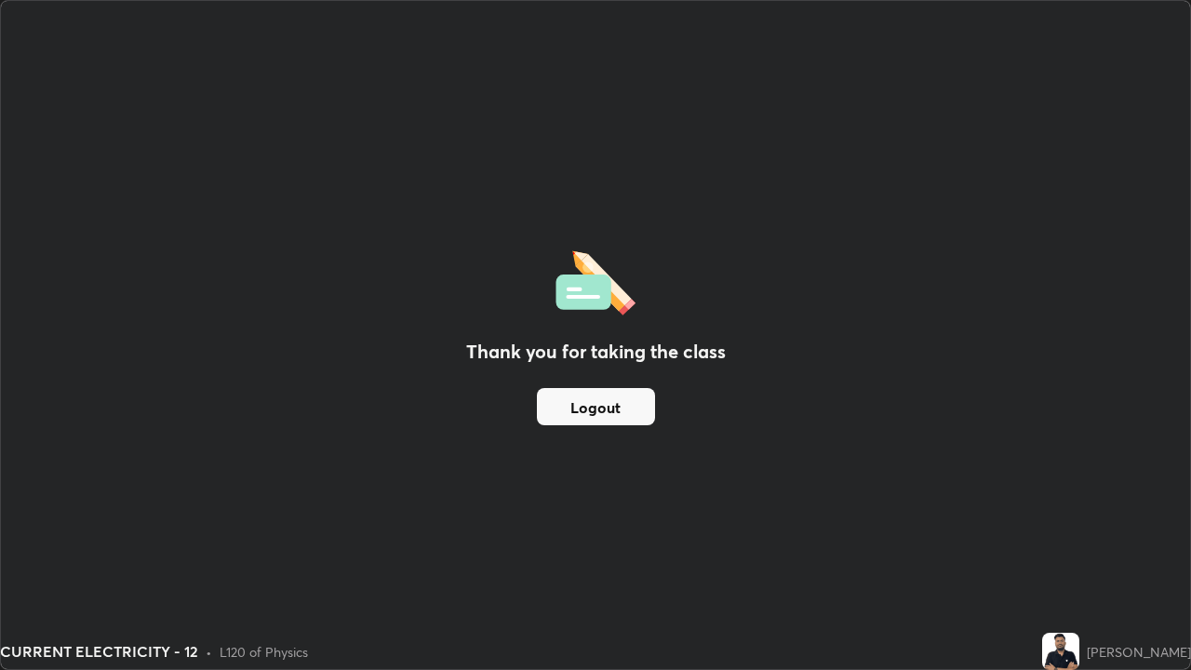
click at [597, 407] on button "Logout" at bounding box center [596, 406] width 118 height 37
click at [583, 408] on button "Logout" at bounding box center [596, 406] width 118 height 37
click at [573, 408] on button "Logout" at bounding box center [596, 406] width 118 height 37
click at [579, 409] on button "Logout" at bounding box center [596, 406] width 118 height 37
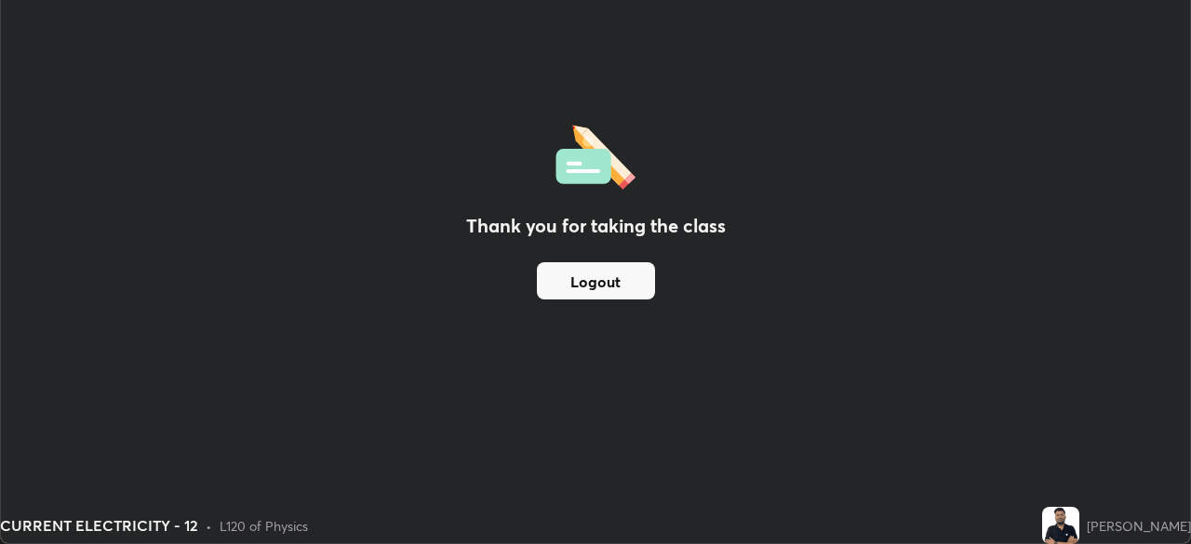
scroll to position [92474, 91827]
